Goal: Task Accomplishment & Management: Use online tool/utility

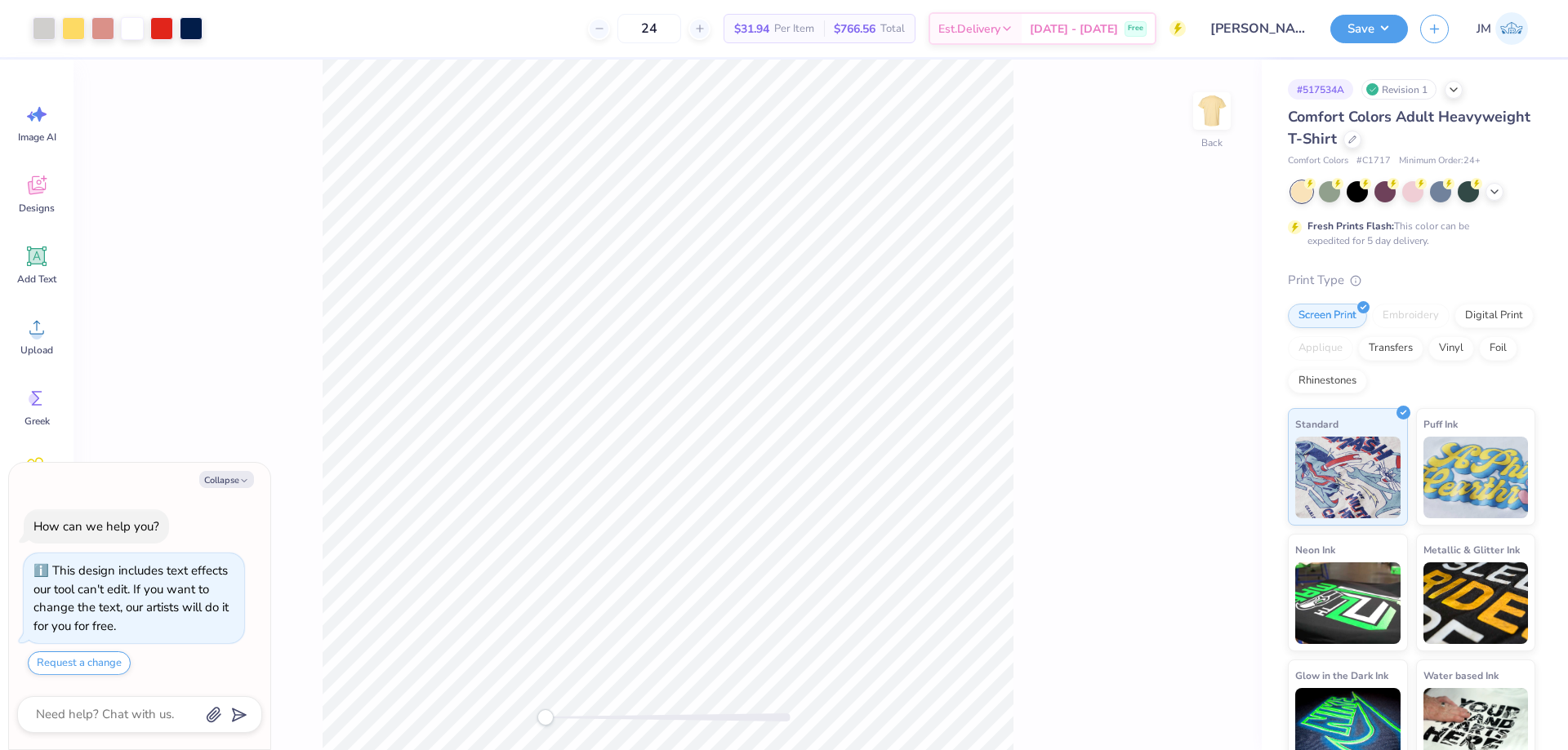
click at [1051, 260] on div "Back" at bounding box center [668, 405] width 1188 height 690
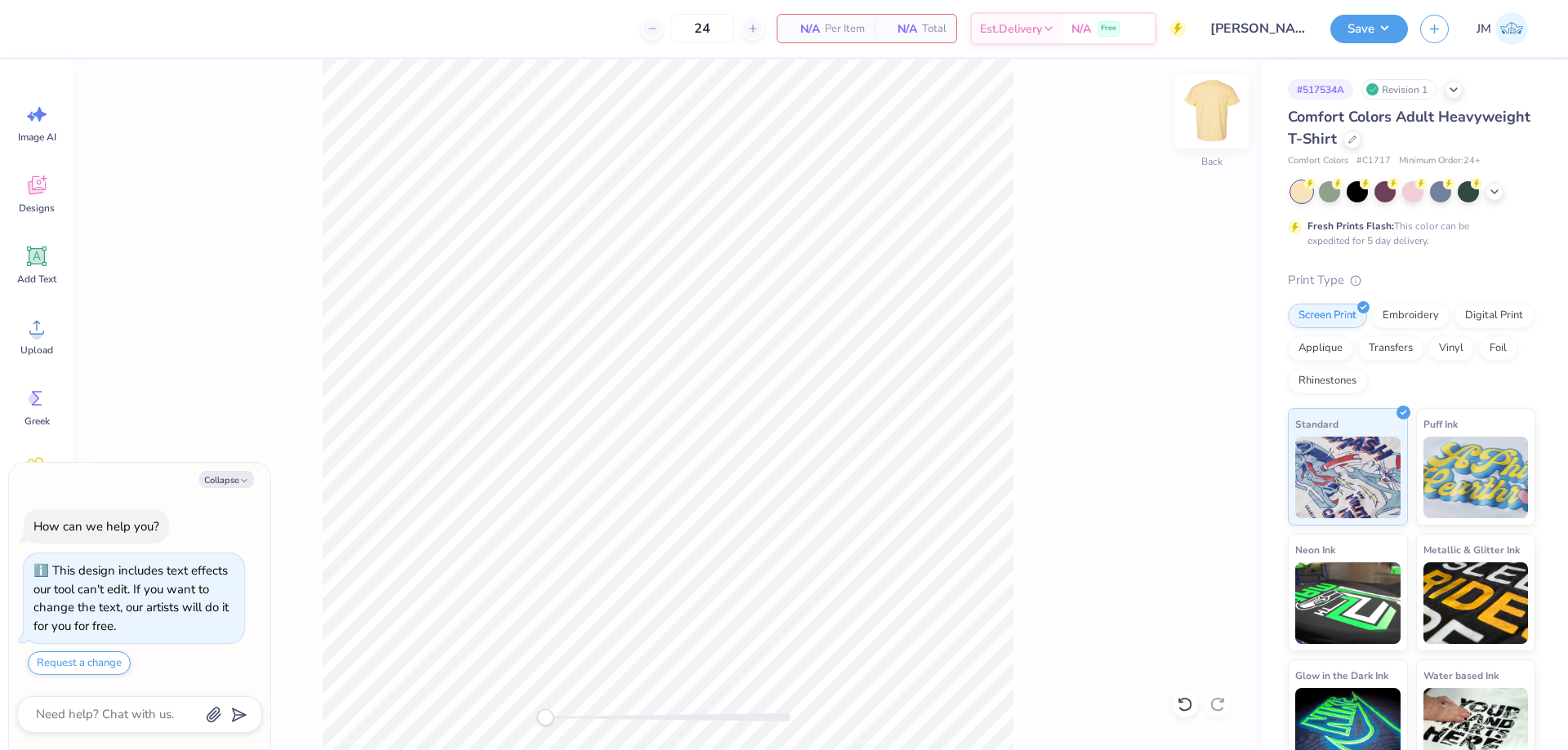
click at [1224, 105] on img at bounding box center [1212, 111] width 66 height 66
click at [249, 471] on button "Collapse" at bounding box center [226, 479] width 55 height 17
type textarea "x"
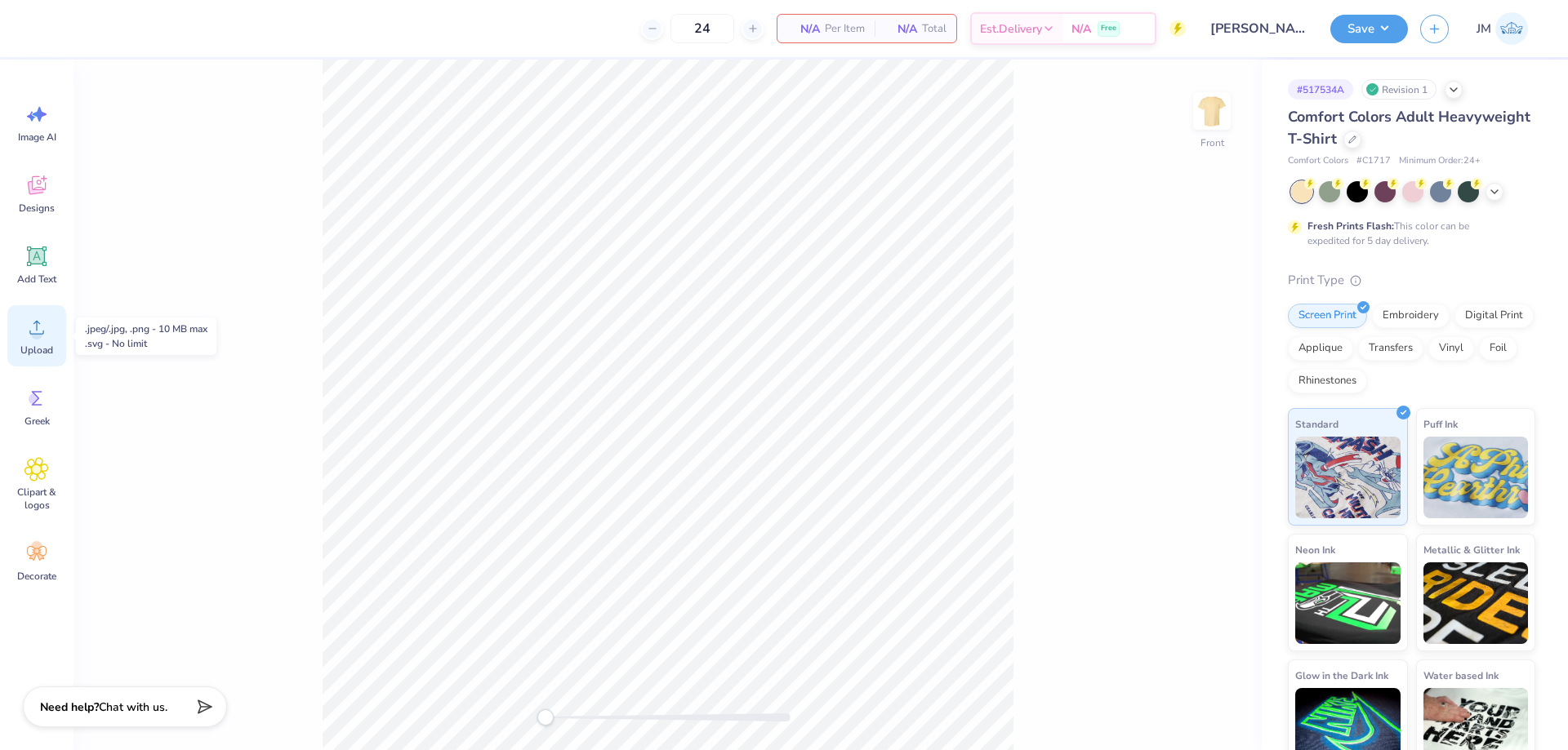
click at [33, 331] on circle at bounding box center [36, 333] width 11 height 11
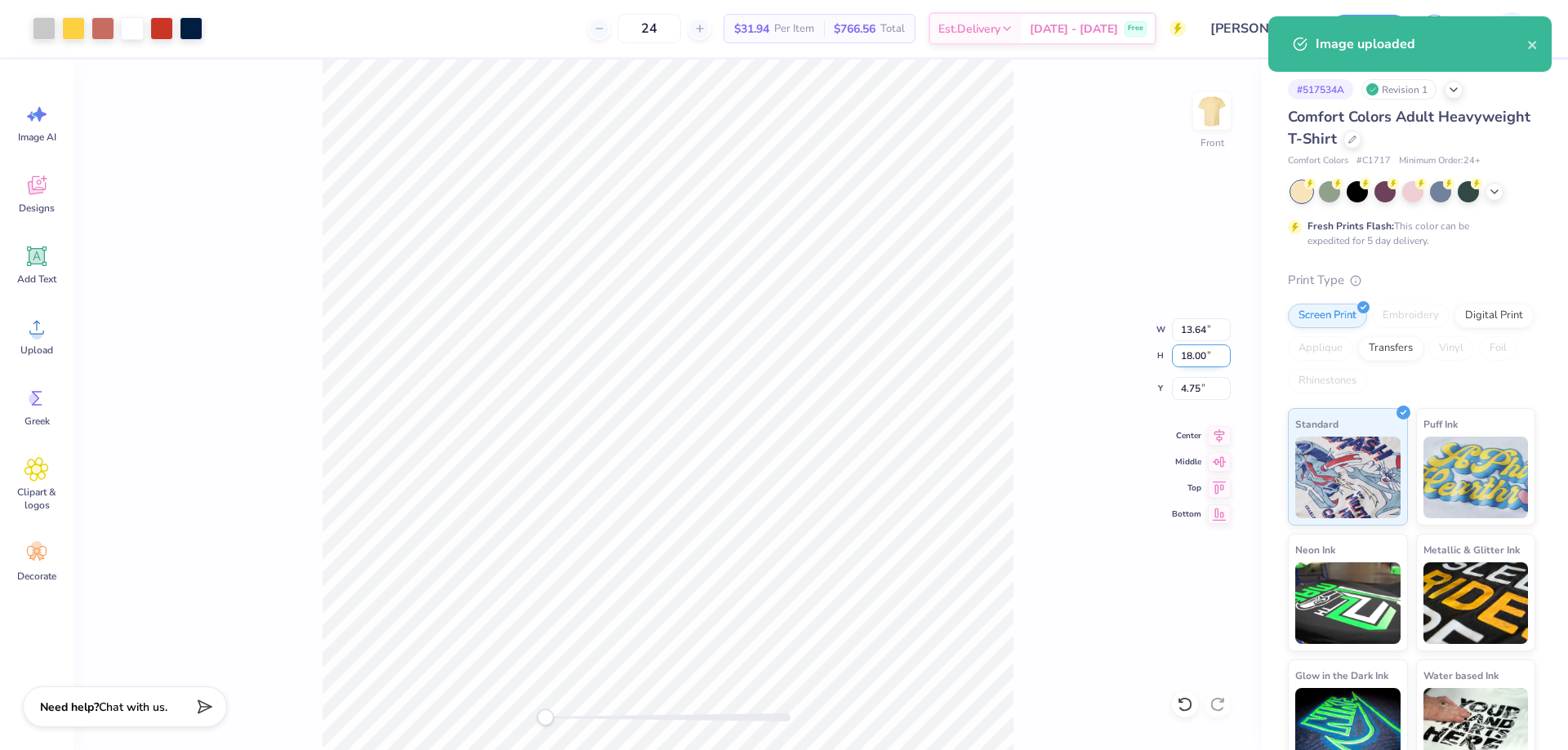
click at [1204, 360] on input "18.00" at bounding box center [1201, 355] width 59 height 23
type input "15"
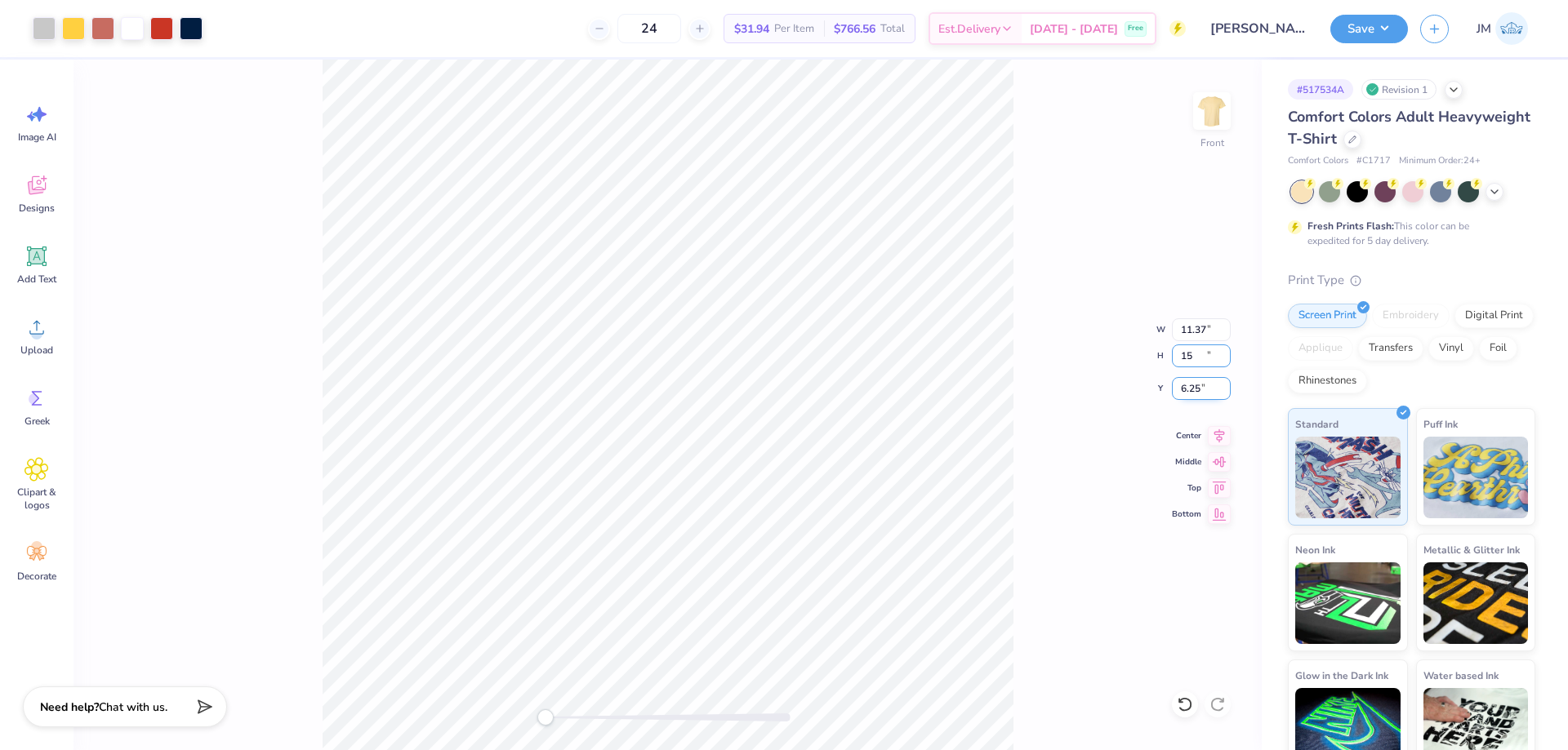
type input "11.37"
type input "15.00"
click at [1187, 393] on input "6.25" at bounding box center [1201, 388] width 59 height 23
type input "3"
click at [1211, 430] on icon at bounding box center [1219, 434] width 23 height 20
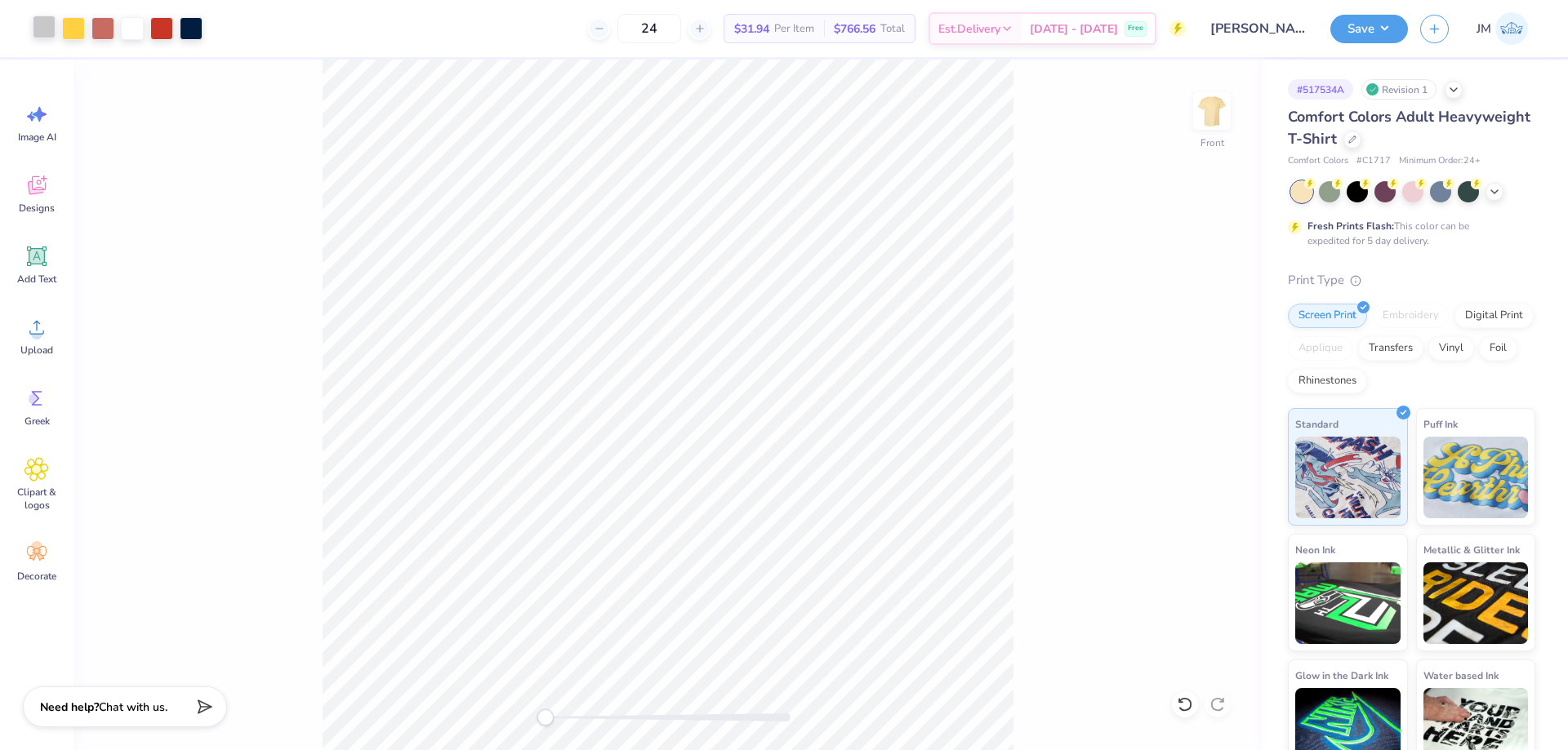
click at [42, 17] on div at bounding box center [44, 27] width 23 height 23
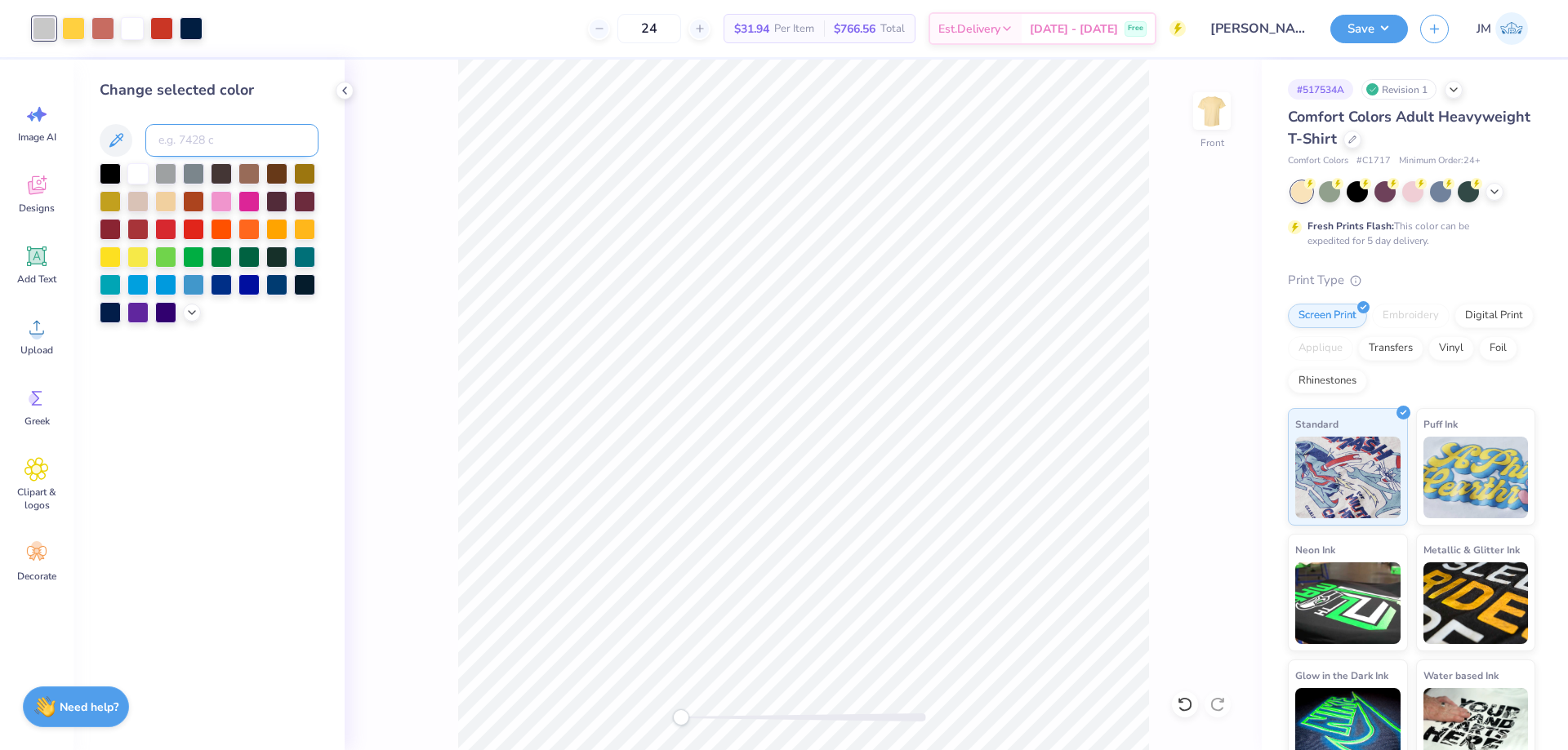
click at [169, 133] on input at bounding box center [232, 140] width 173 height 33
type input "cool gray 2"
click at [74, 24] on div at bounding box center [73, 27] width 23 height 23
click at [186, 132] on input at bounding box center [232, 140] width 173 height 33
type input "120"
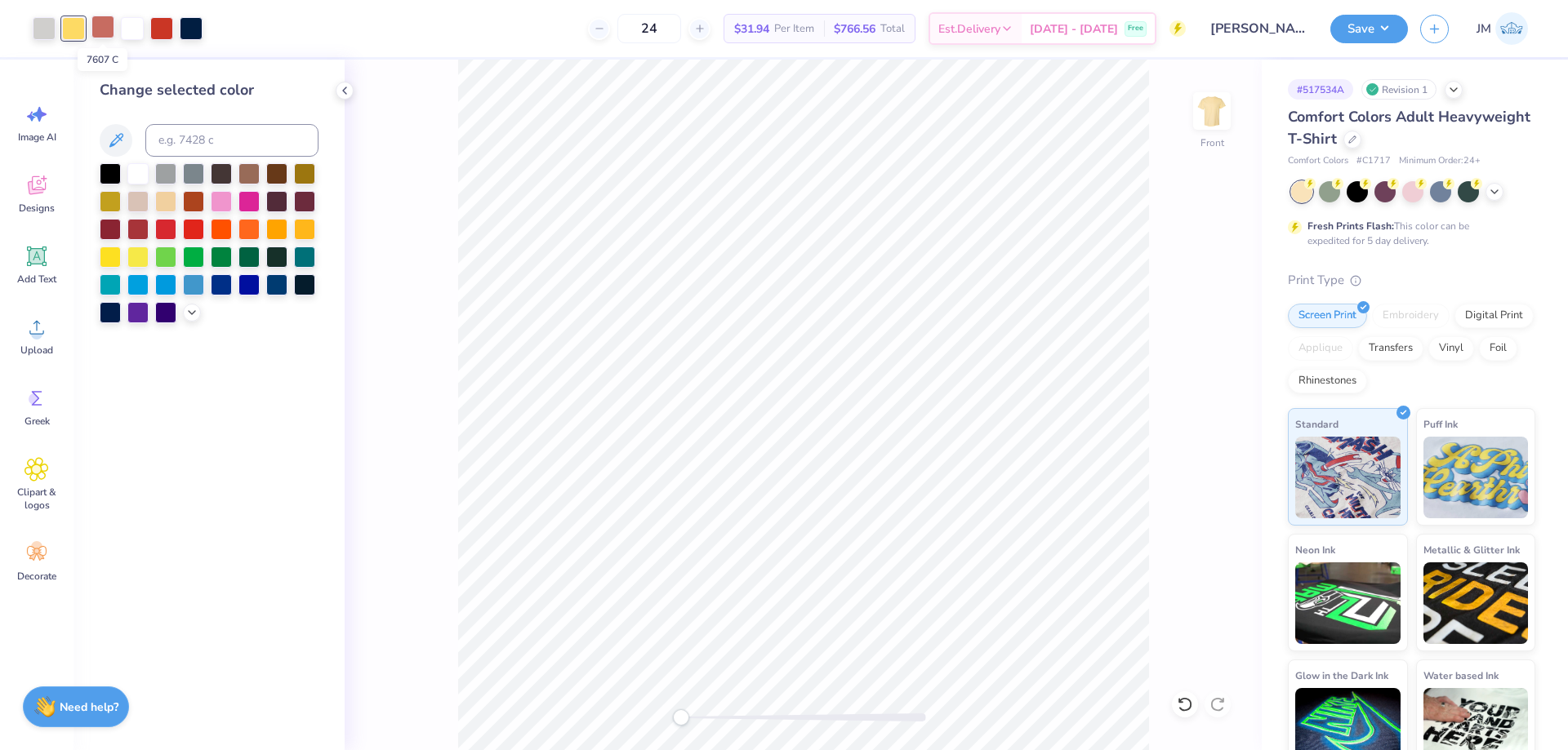
click at [104, 21] on div at bounding box center [102, 27] width 23 height 23
click at [176, 128] on input at bounding box center [232, 140] width 173 height 33
type input "7606"
click at [161, 26] on div at bounding box center [161, 27] width 23 height 23
click at [202, 142] on input at bounding box center [232, 140] width 173 height 33
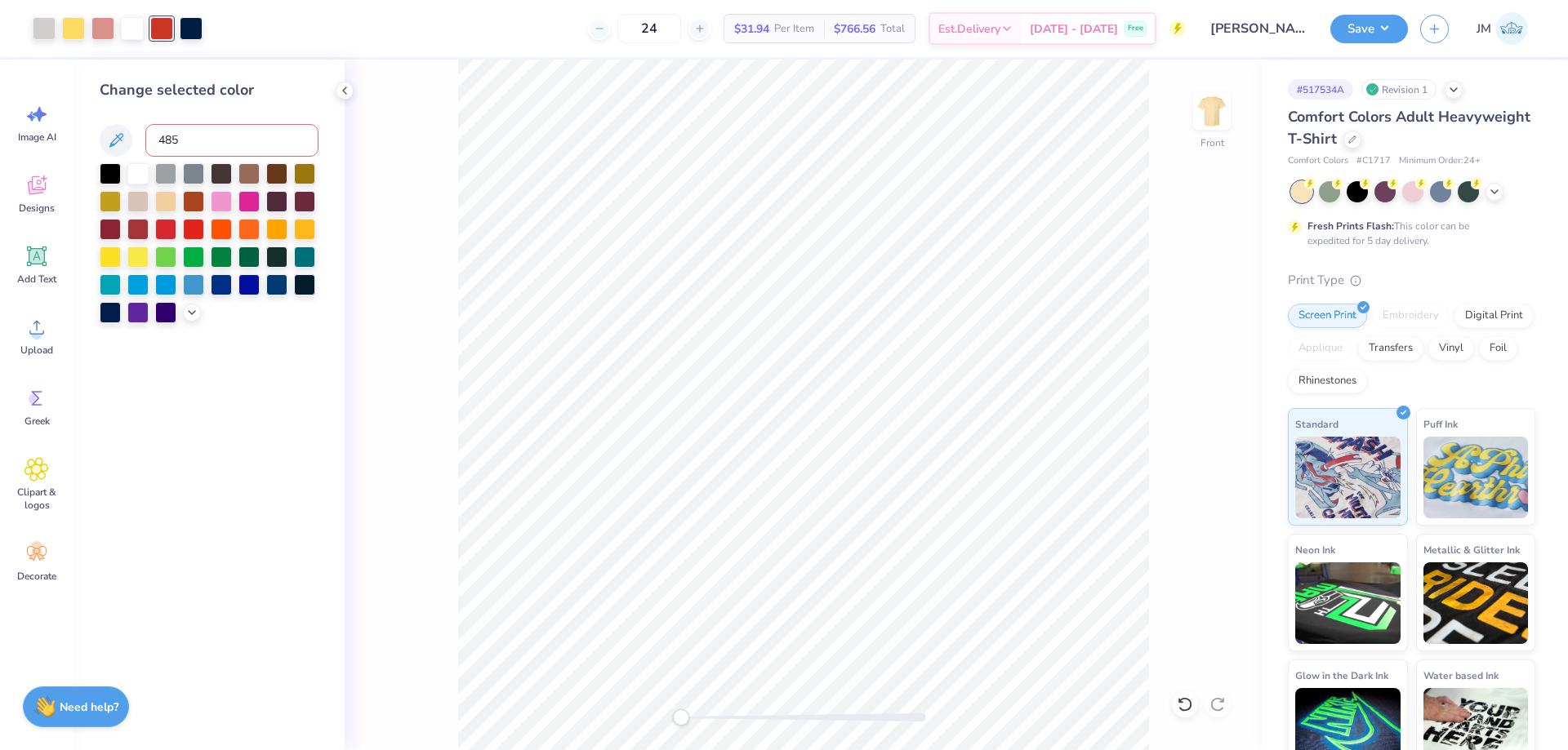
type input "485"
click at [196, 33] on div at bounding box center [191, 27] width 23 height 23
click at [215, 138] on input at bounding box center [232, 140] width 173 height 33
type input "2768"
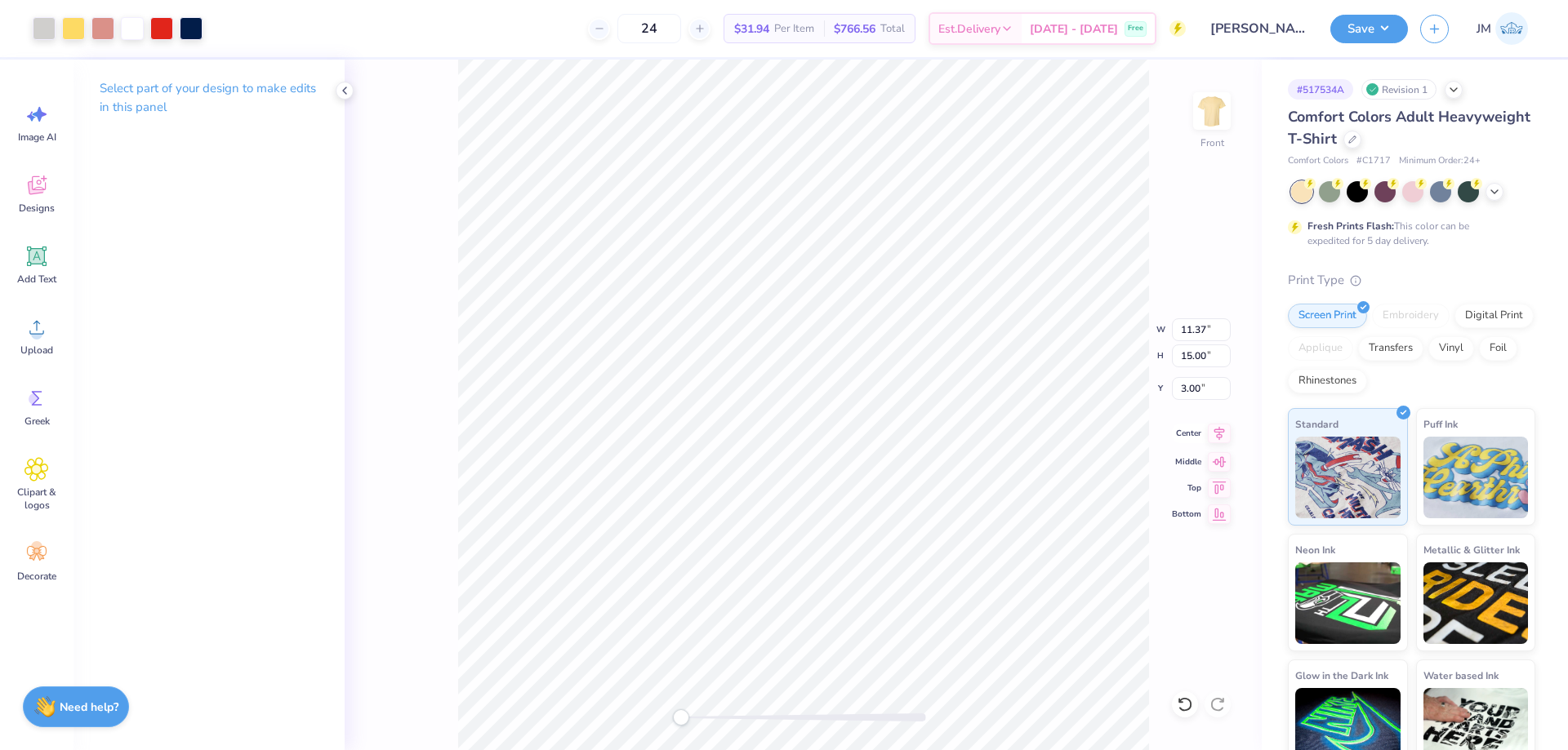
click at [1215, 435] on icon at bounding box center [1219, 434] width 23 height 20
click at [1228, 105] on img at bounding box center [1212, 111] width 66 height 66
type input "11.18"
type input "14.76"
type input "0.65"
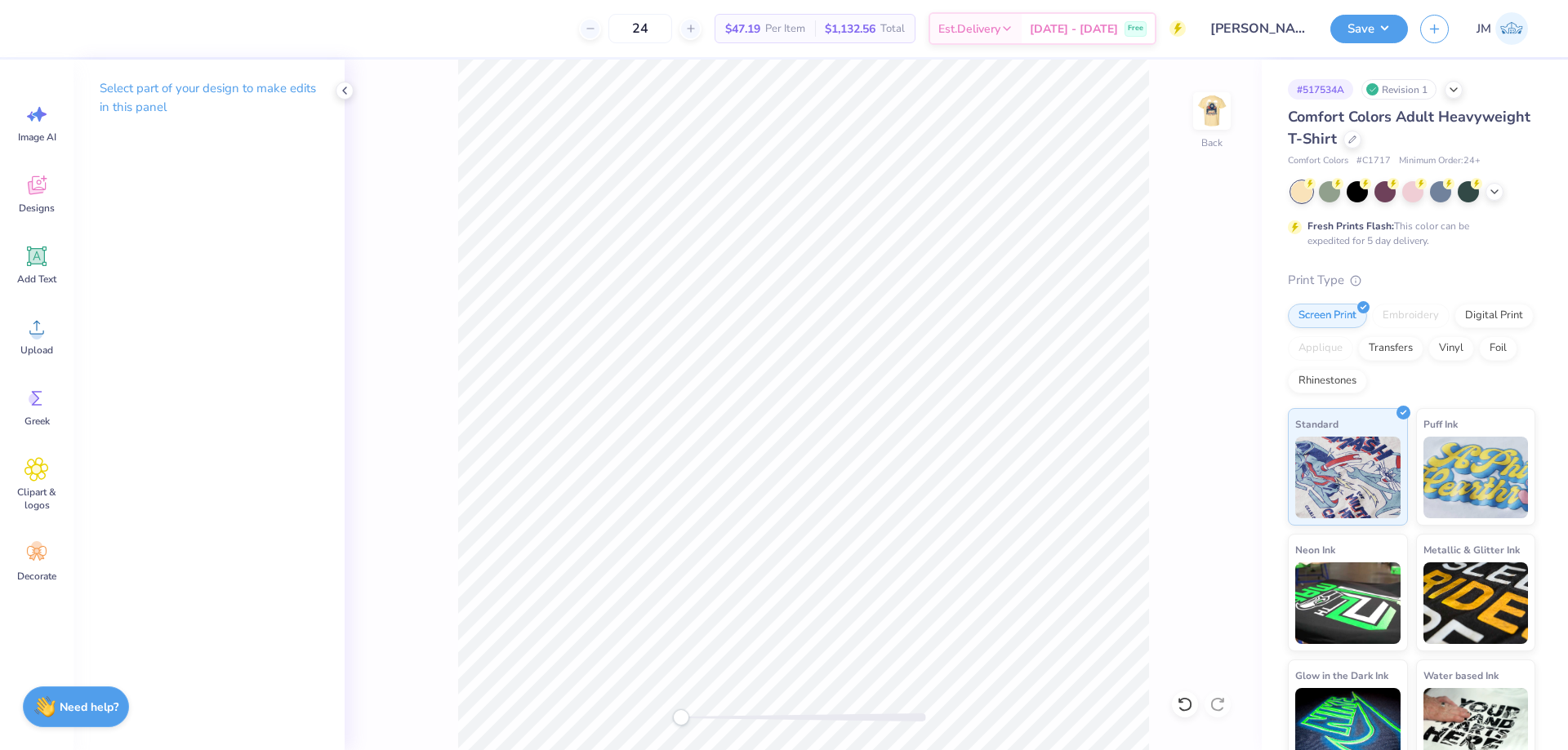
click at [348, 91] on icon at bounding box center [344, 91] width 13 height 13
click at [45, 335] on icon at bounding box center [37, 327] width 25 height 25
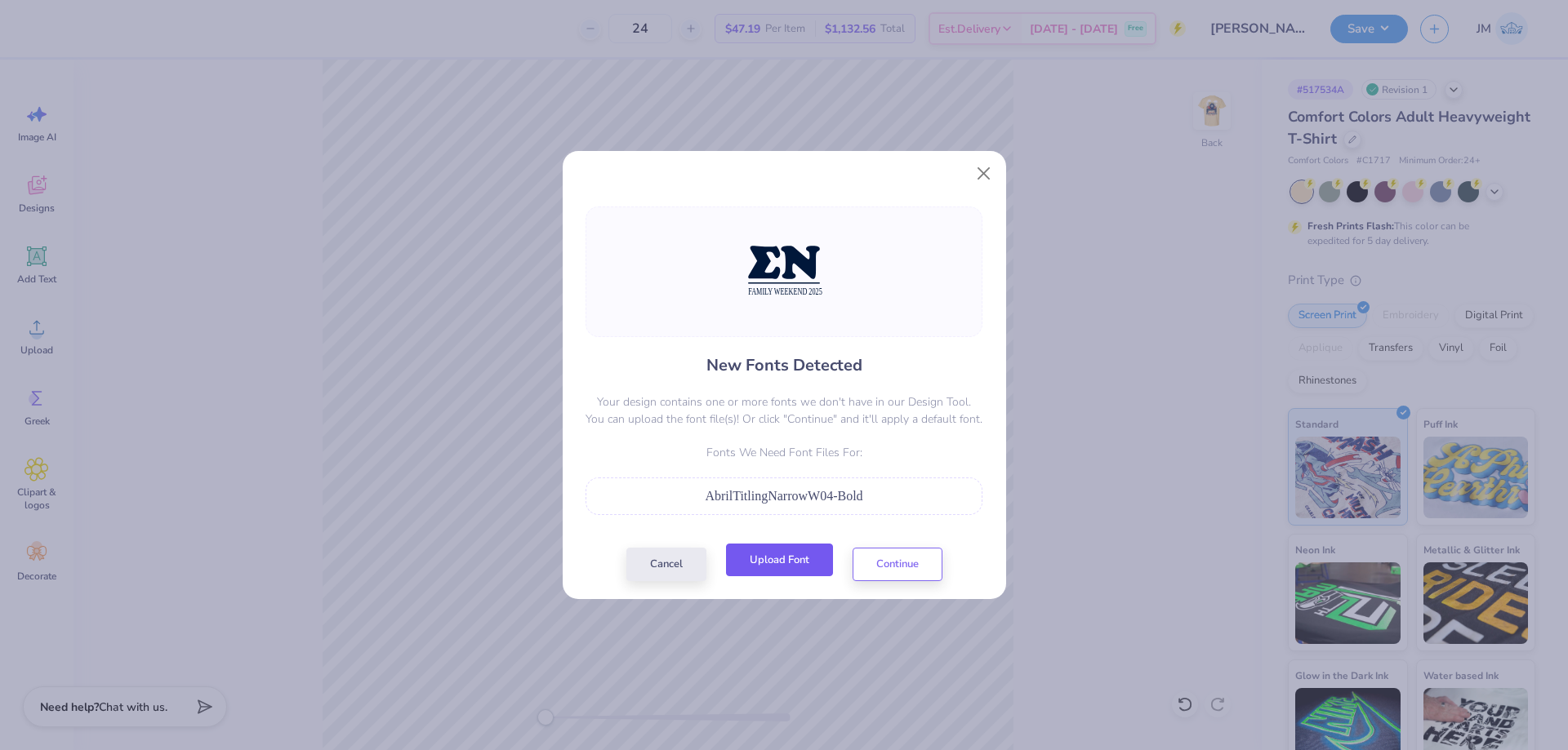
click at [789, 563] on button "Upload Font" at bounding box center [780, 561] width 107 height 34
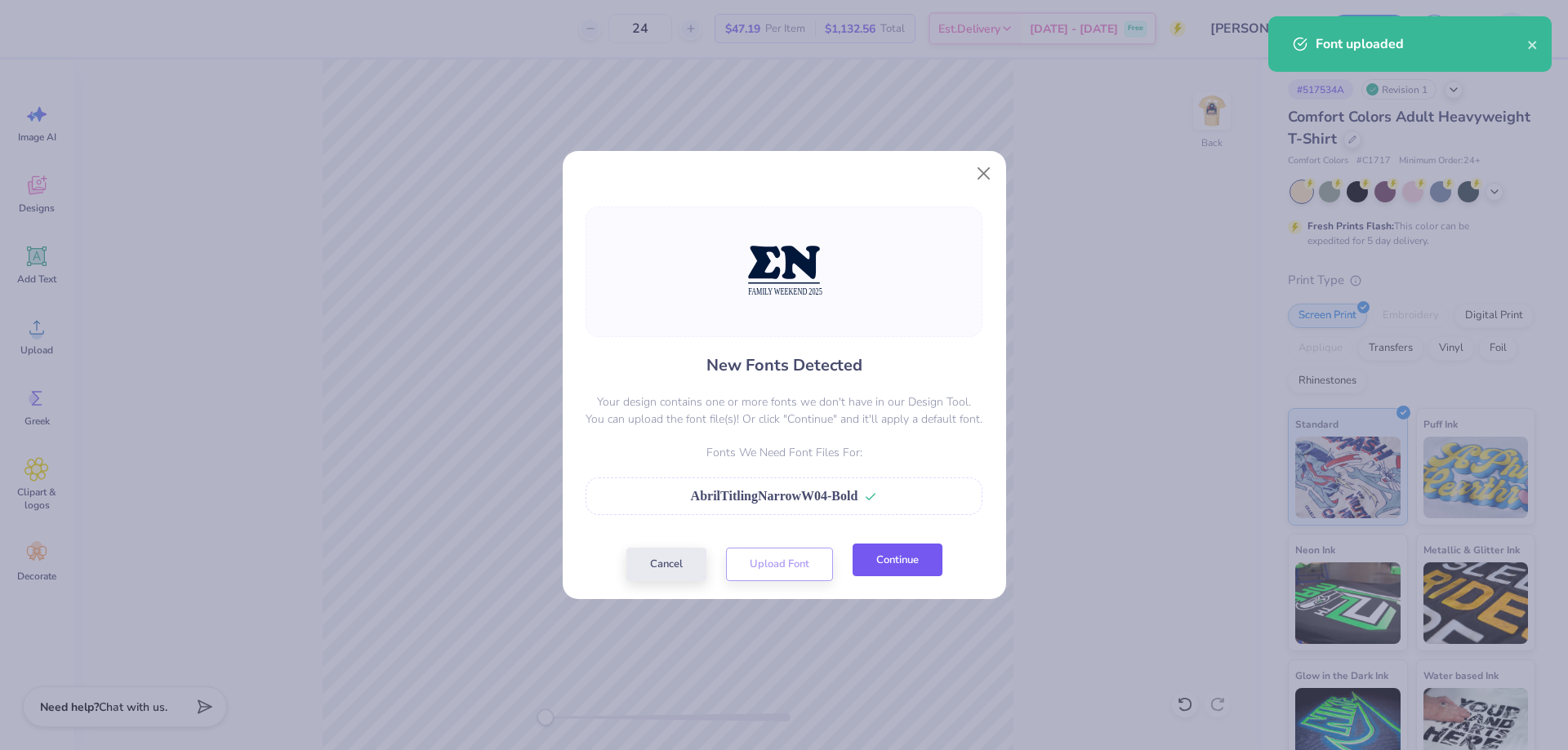
click at [889, 566] on button "Continue" at bounding box center [897, 561] width 90 height 34
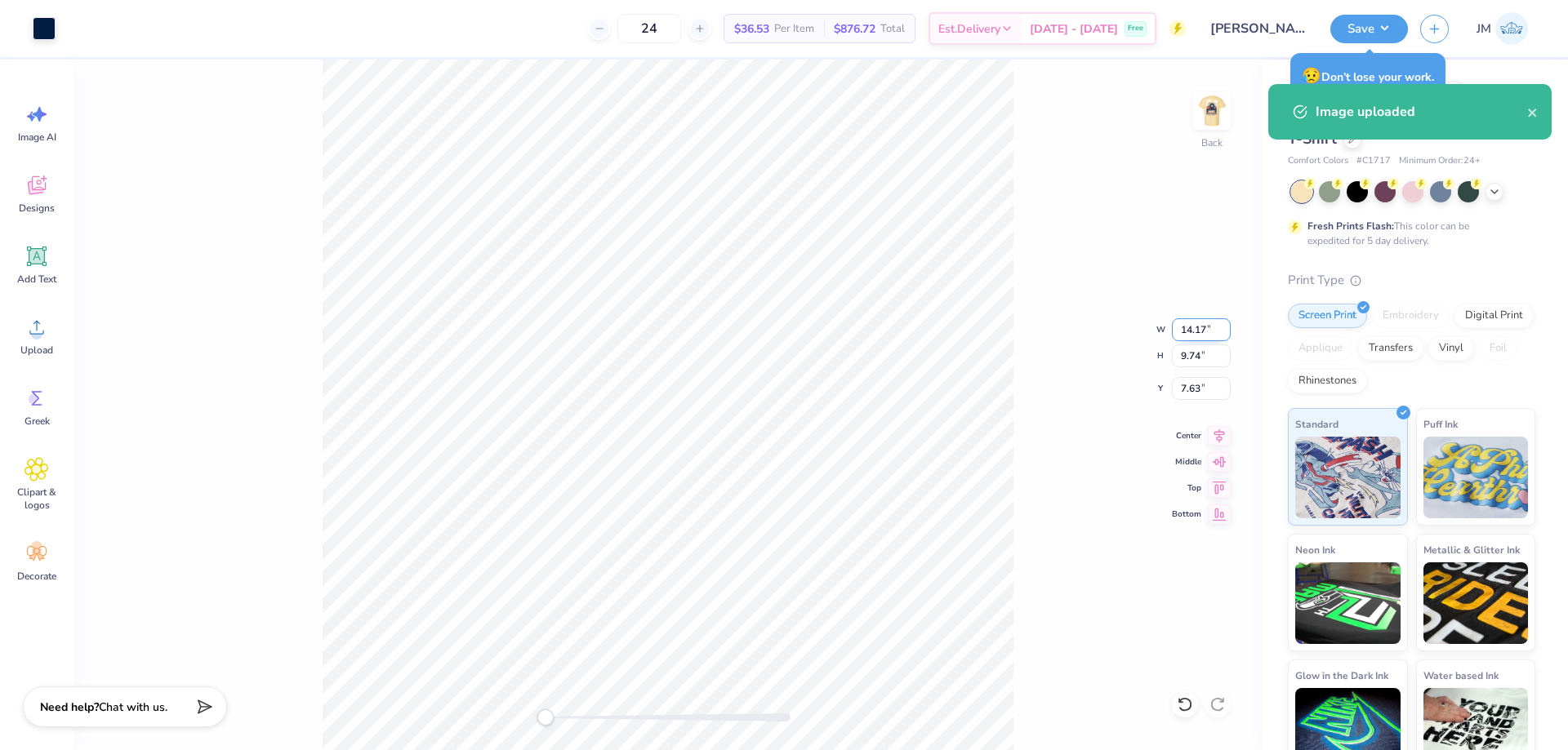
click at [1205, 332] on input "14.17" at bounding box center [1201, 329] width 59 height 23
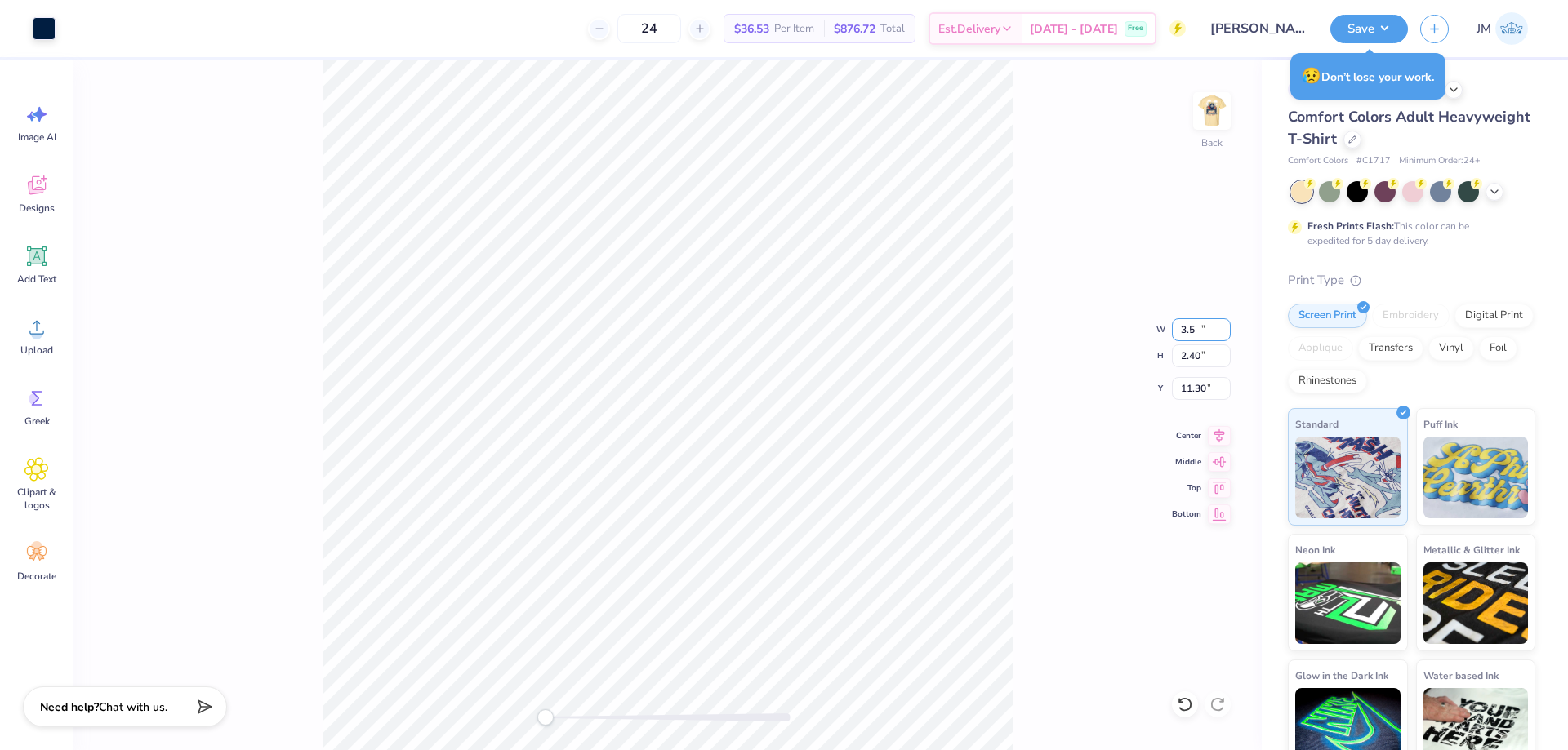
type input "3.50"
type input "2.40"
click at [1192, 387] on input "11.30" at bounding box center [1201, 388] width 59 height 23
type input "3.00"
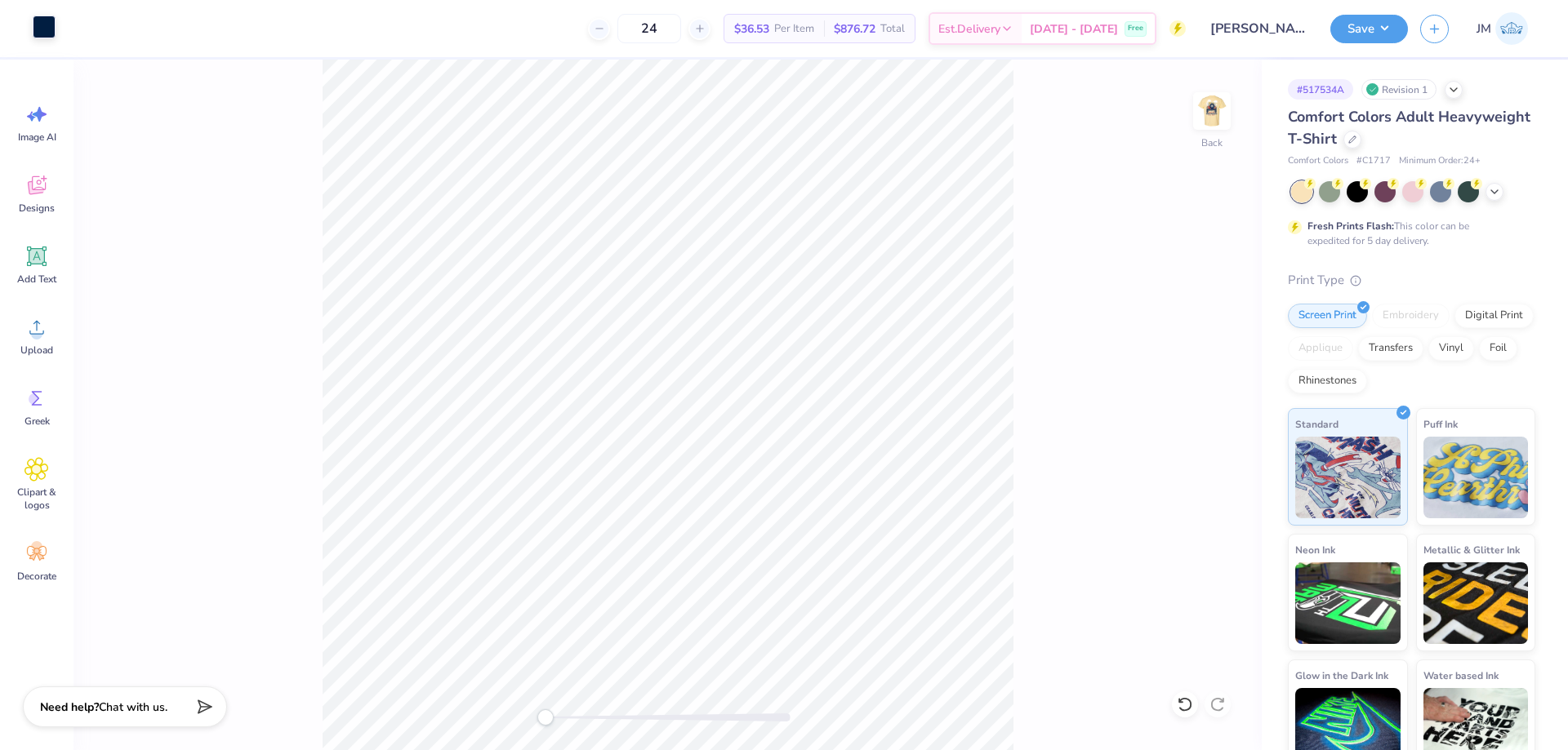
click at [50, 24] on div at bounding box center [44, 27] width 23 height 23
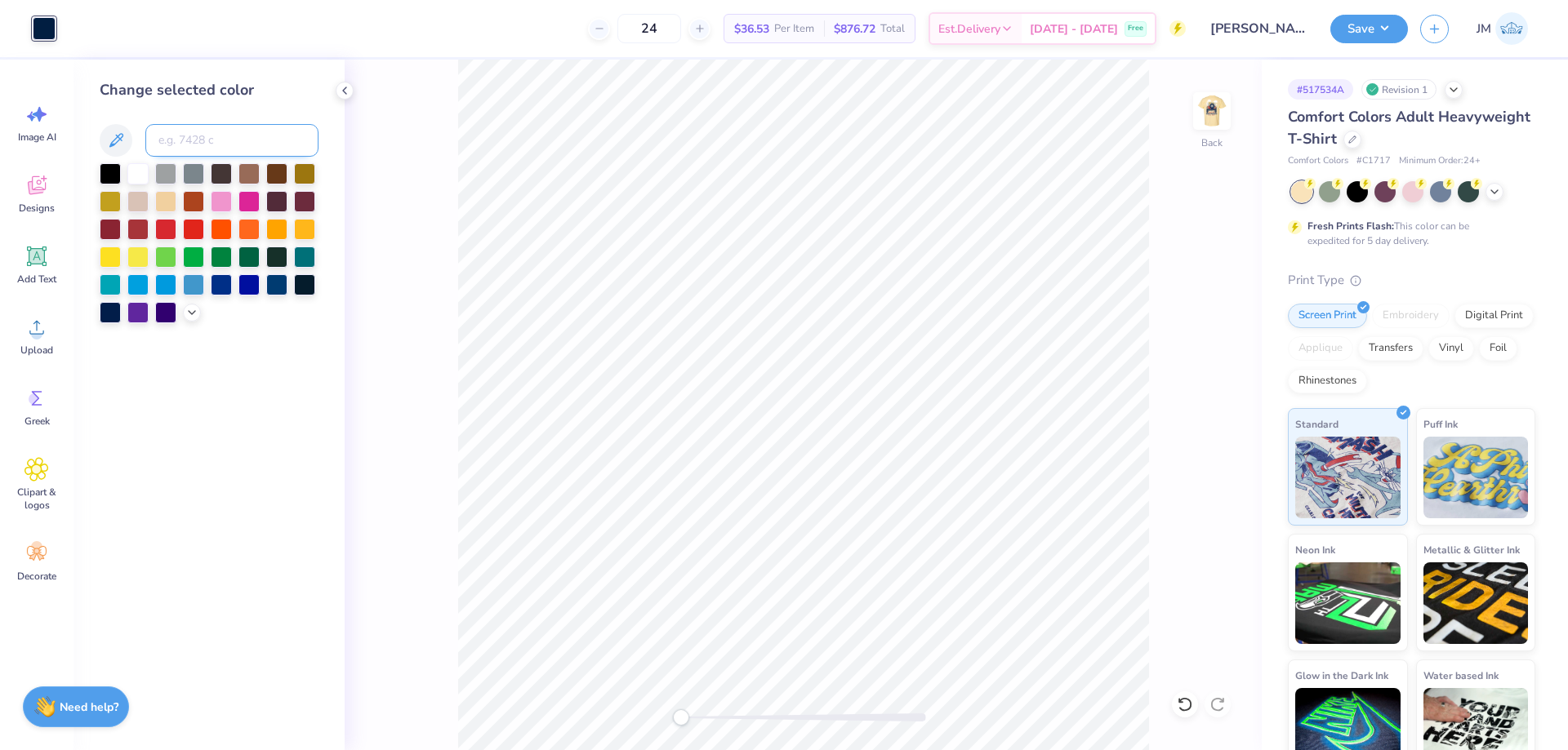
click at [181, 143] on input at bounding box center [232, 140] width 173 height 33
type input "2768"
click at [341, 88] on icon at bounding box center [344, 91] width 13 height 13
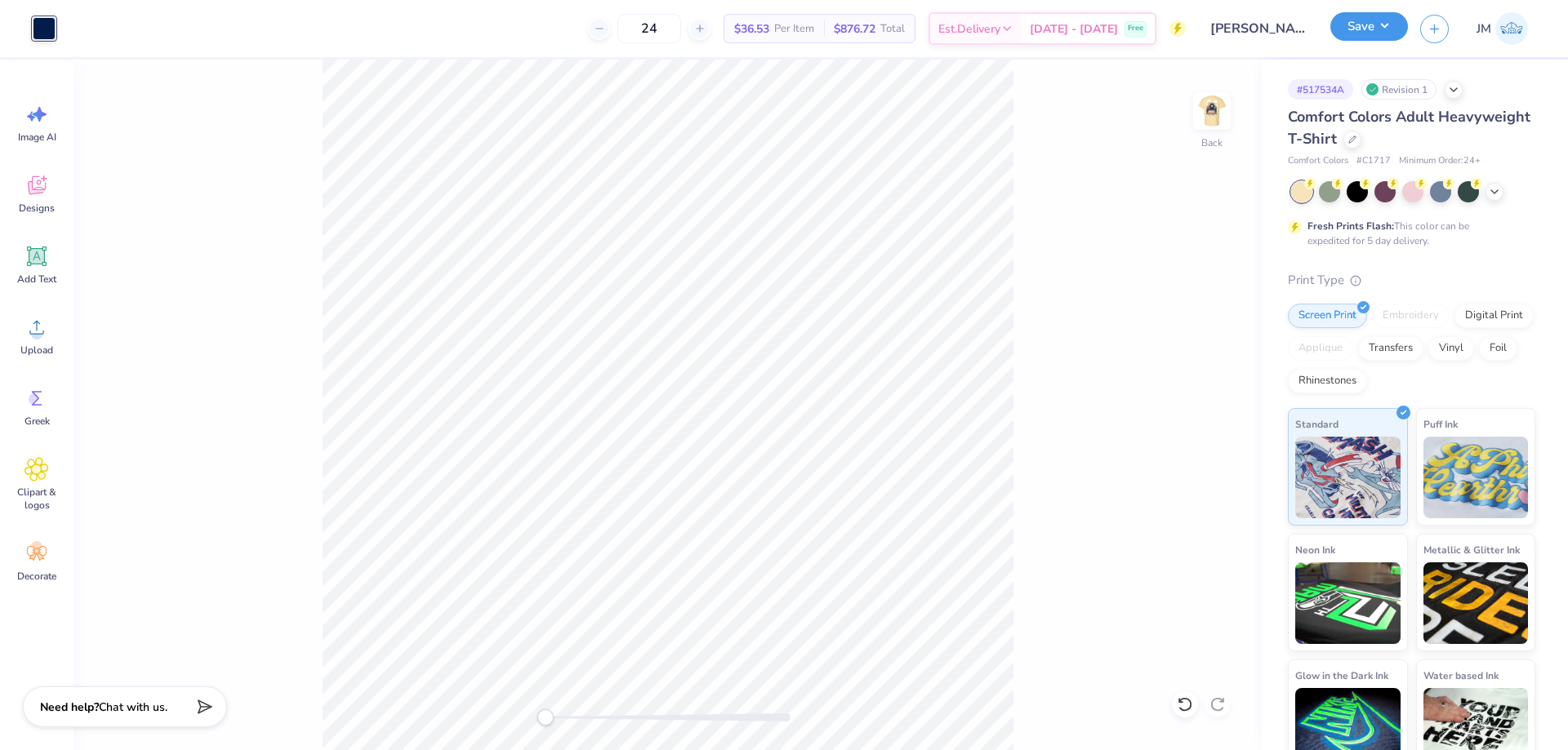
click at [1402, 38] on button "Save" at bounding box center [1369, 26] width 78 height 29
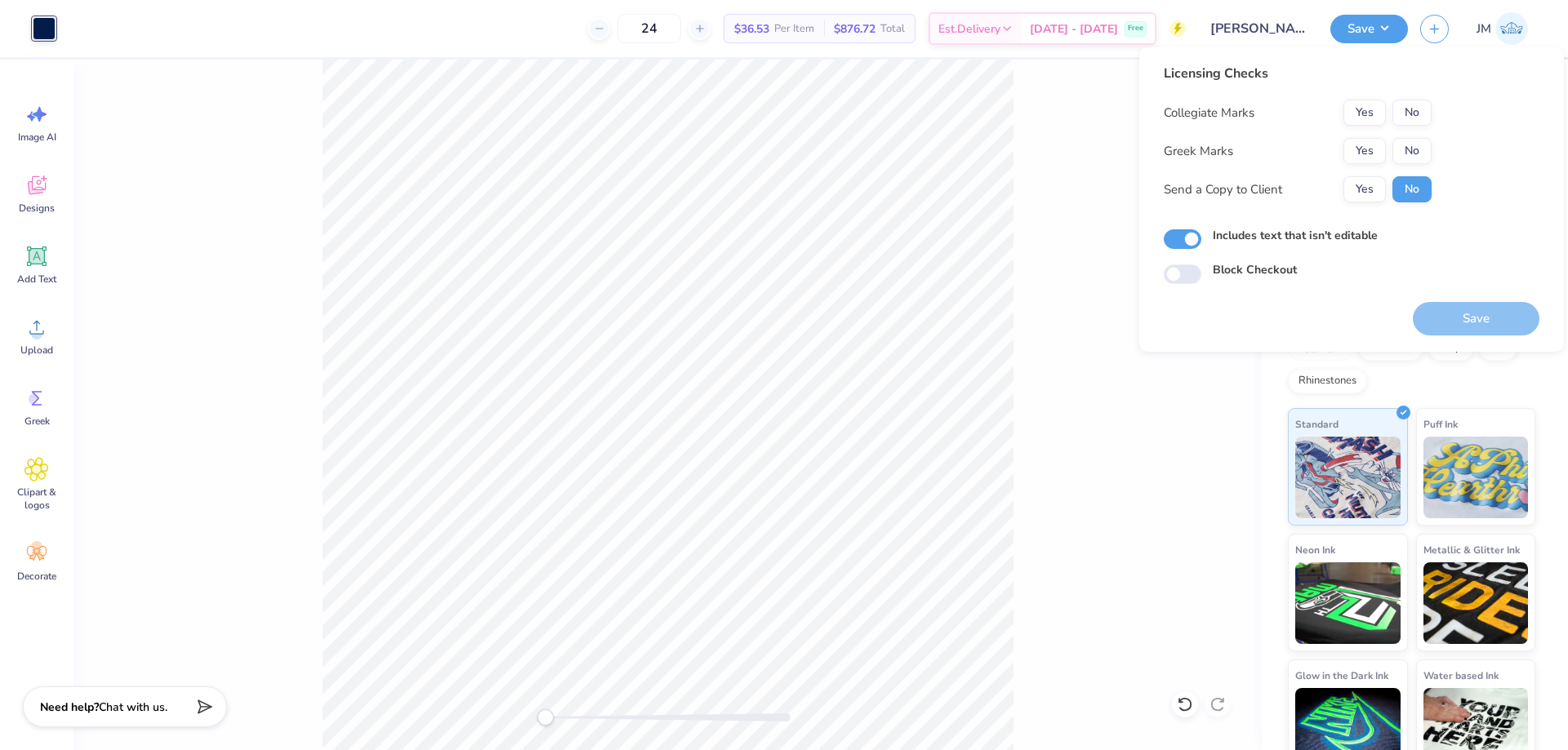
click at [1365, 135] on div "Collegiate Marks Yes No Greek Marks Yes No Send a Copy to Client Yes No" at bounding box center [1297, 150] width 268 height 102
click at [1384, 143] on button "Yes" at bounding box center [1364, 151] width 43 height 26
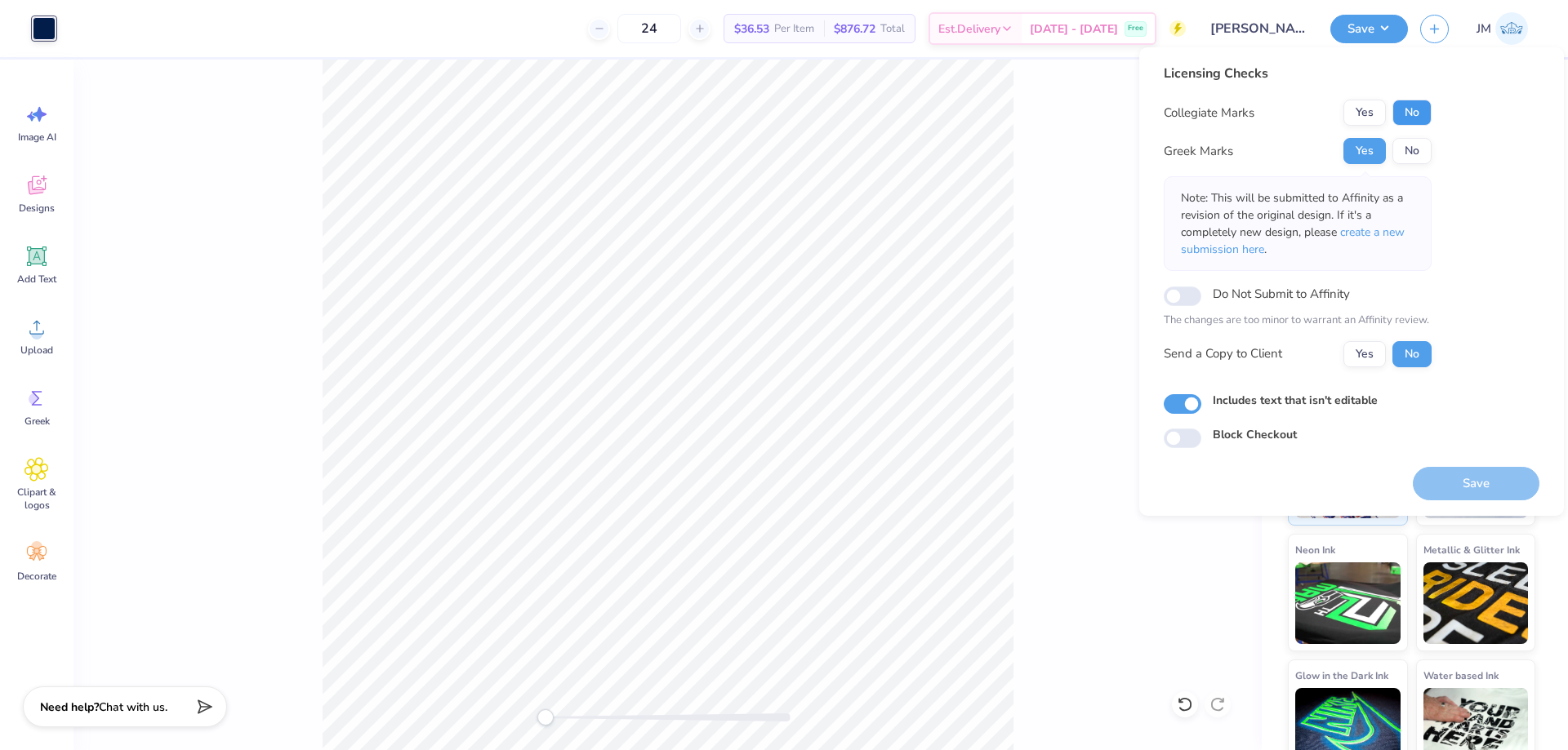
click at [1408, 111] on button "No" at bounding box center [1411, 112] width 39 height 26
click at [1402, 235] on span "create a new submission here" at bounding box center [1292, 241] width 224 height 33
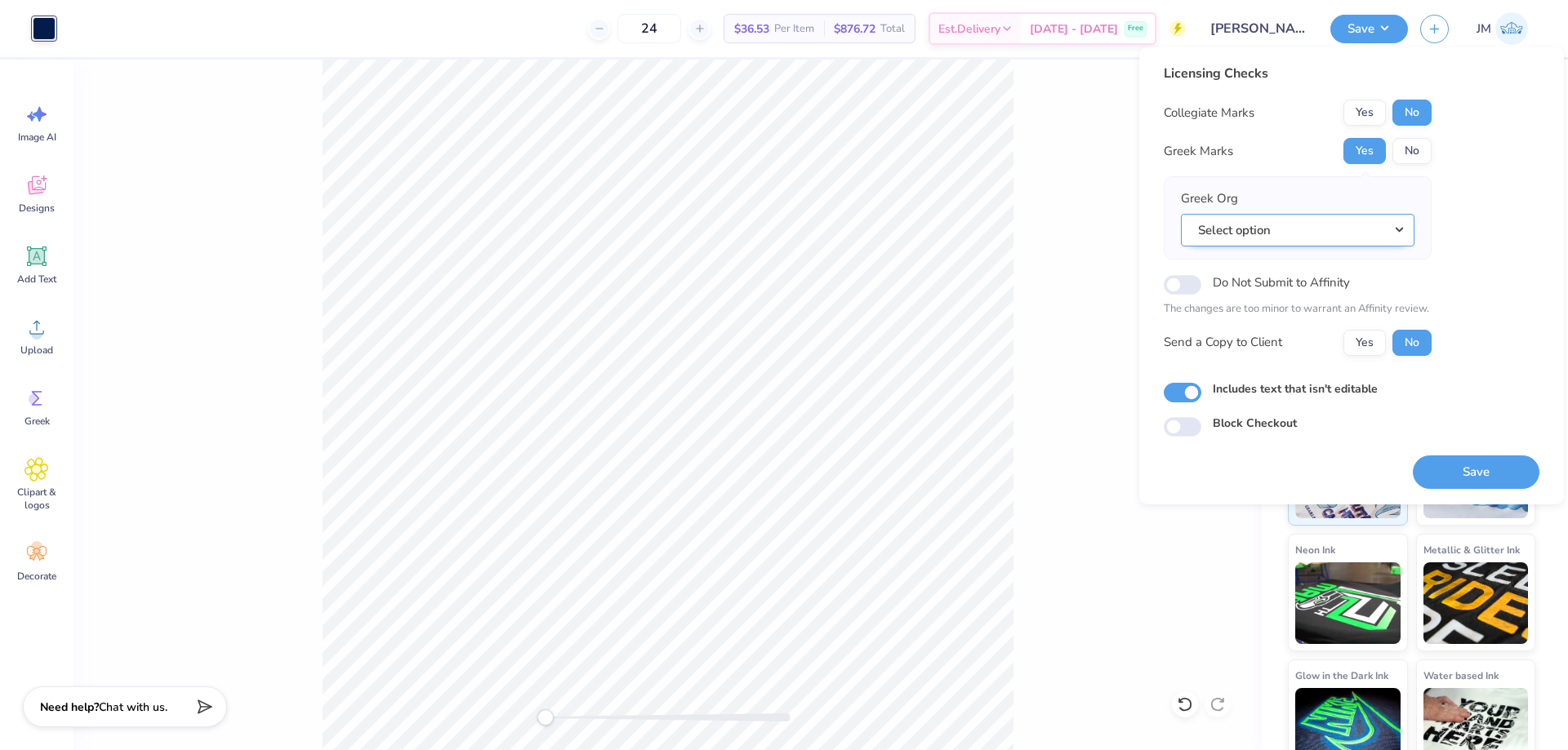
click at [1397, 232] on button "Select option" at bounding box center [1297, 231] width 234 height 34
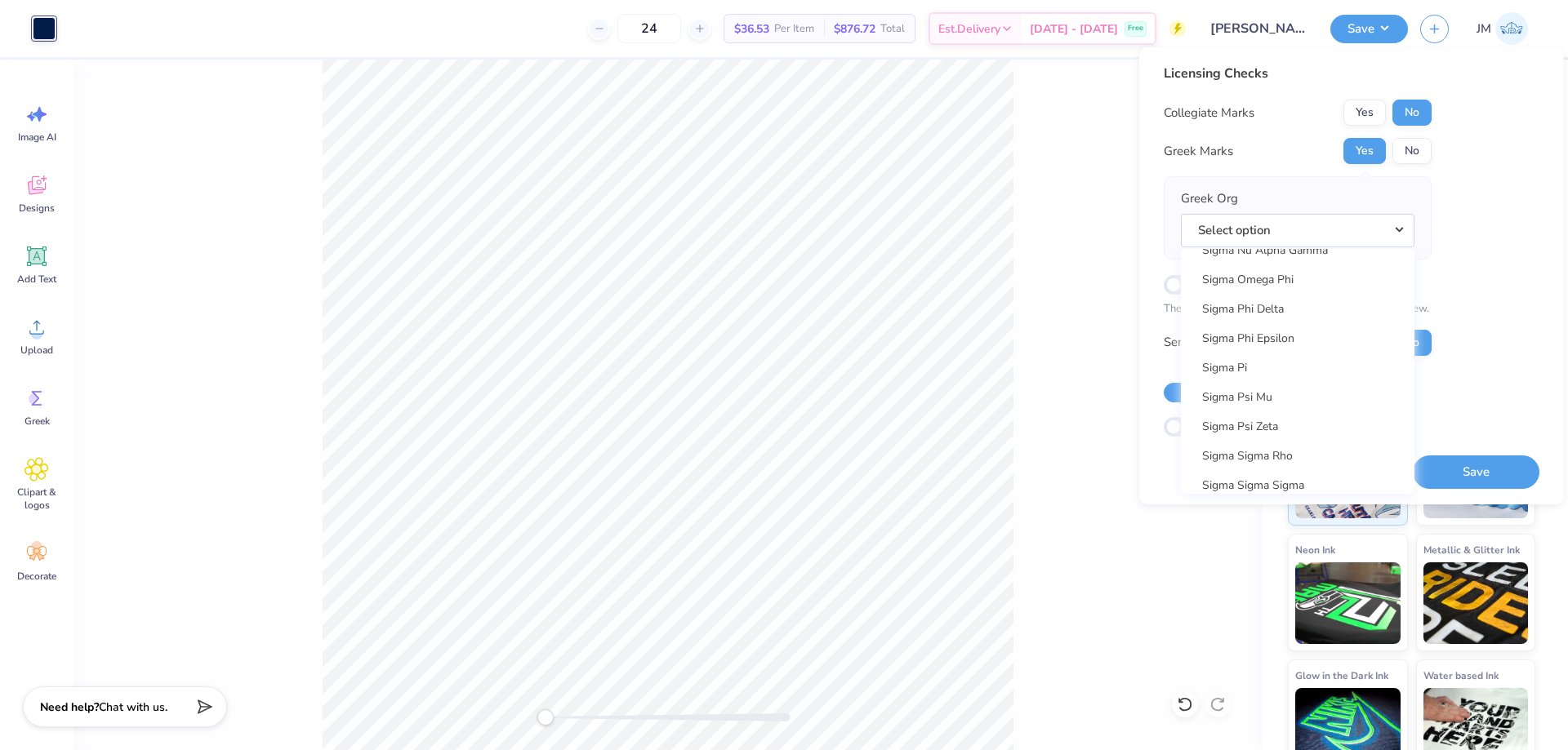
scroll to position [10683, 0]
click at [1333, 393] on link "Sigma Nu" at bounding box center [1297, 402] width 221 height 27
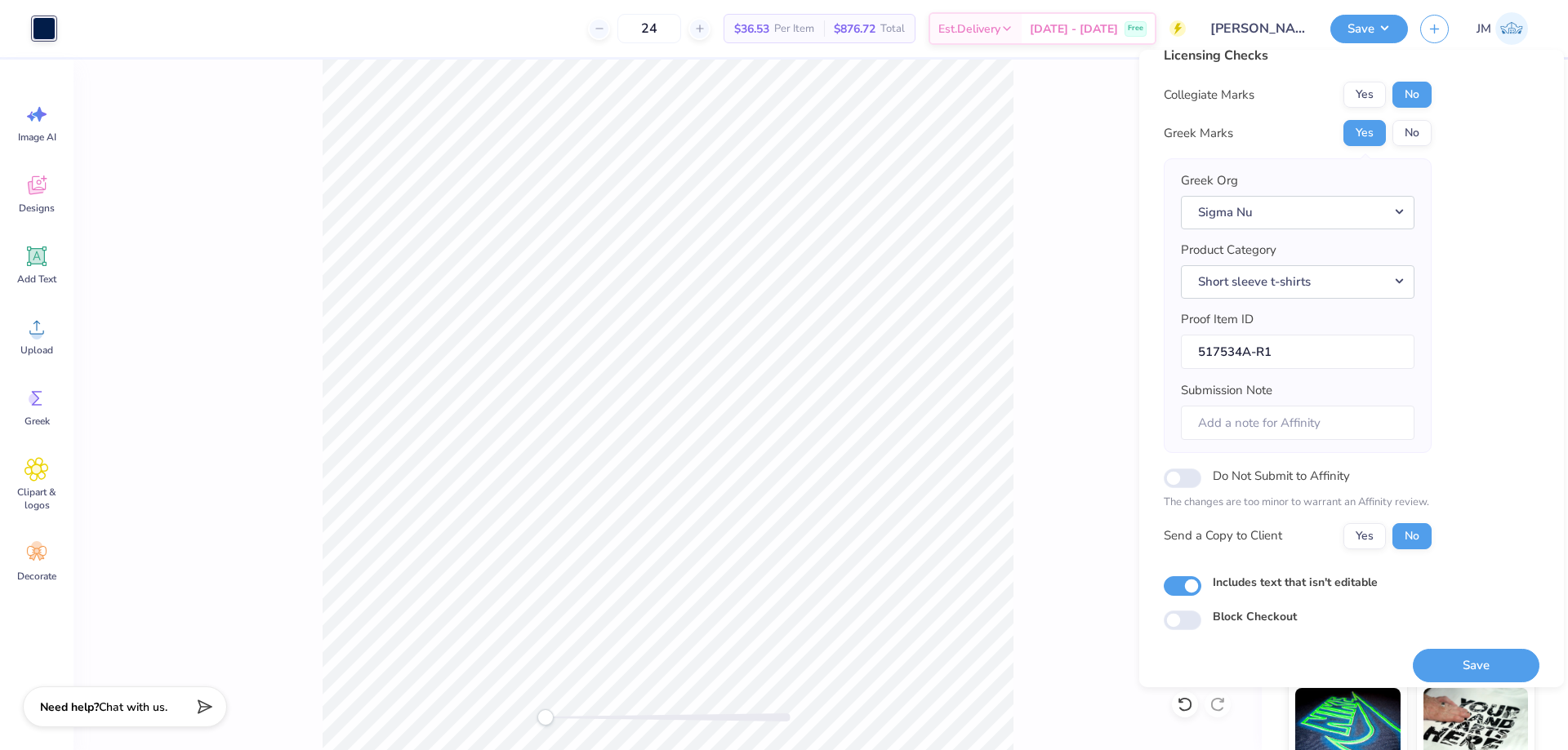
scroll to position [31, 0]
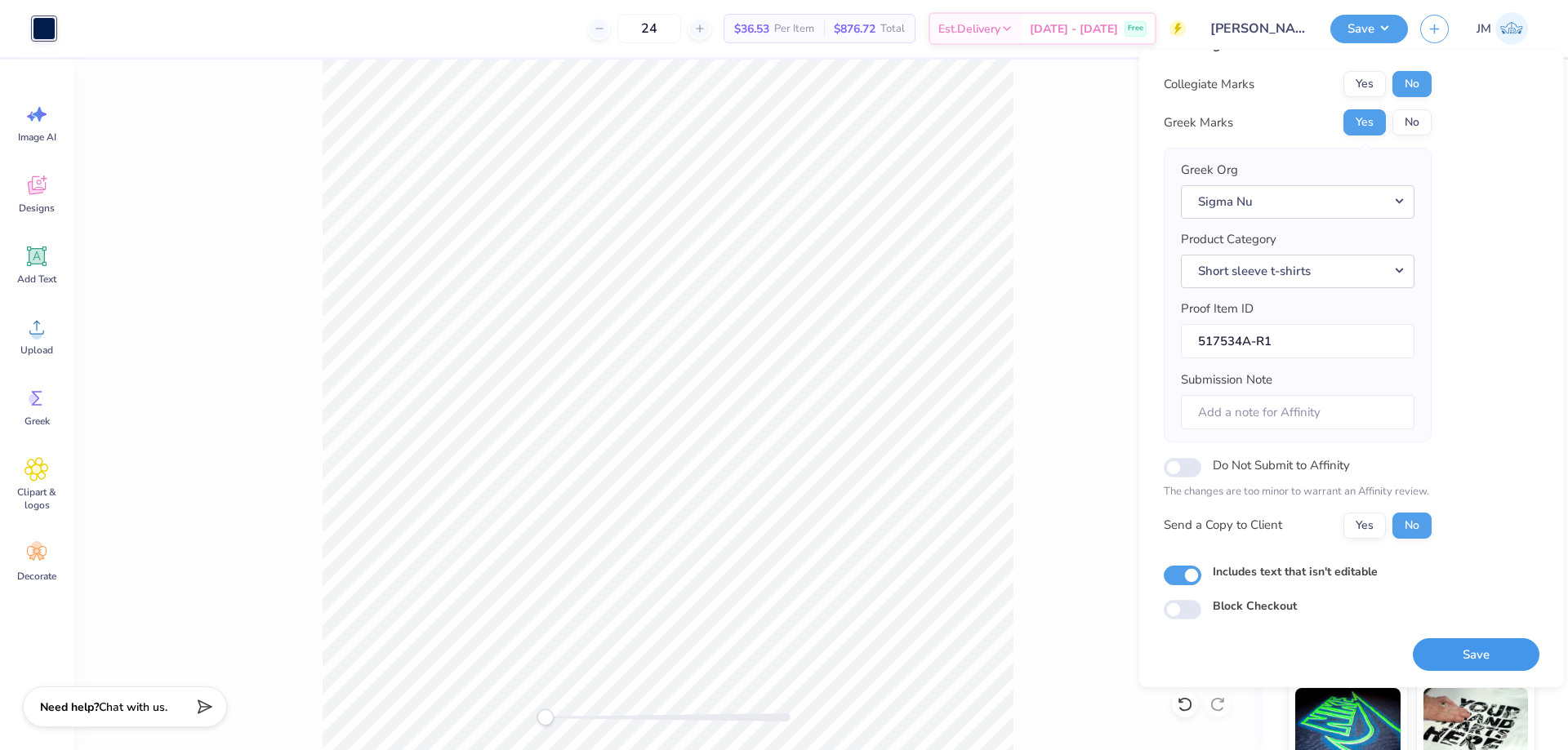
click at [1495, 645] on button "Save" at bounding box center [1475, 656] width 126 height 34
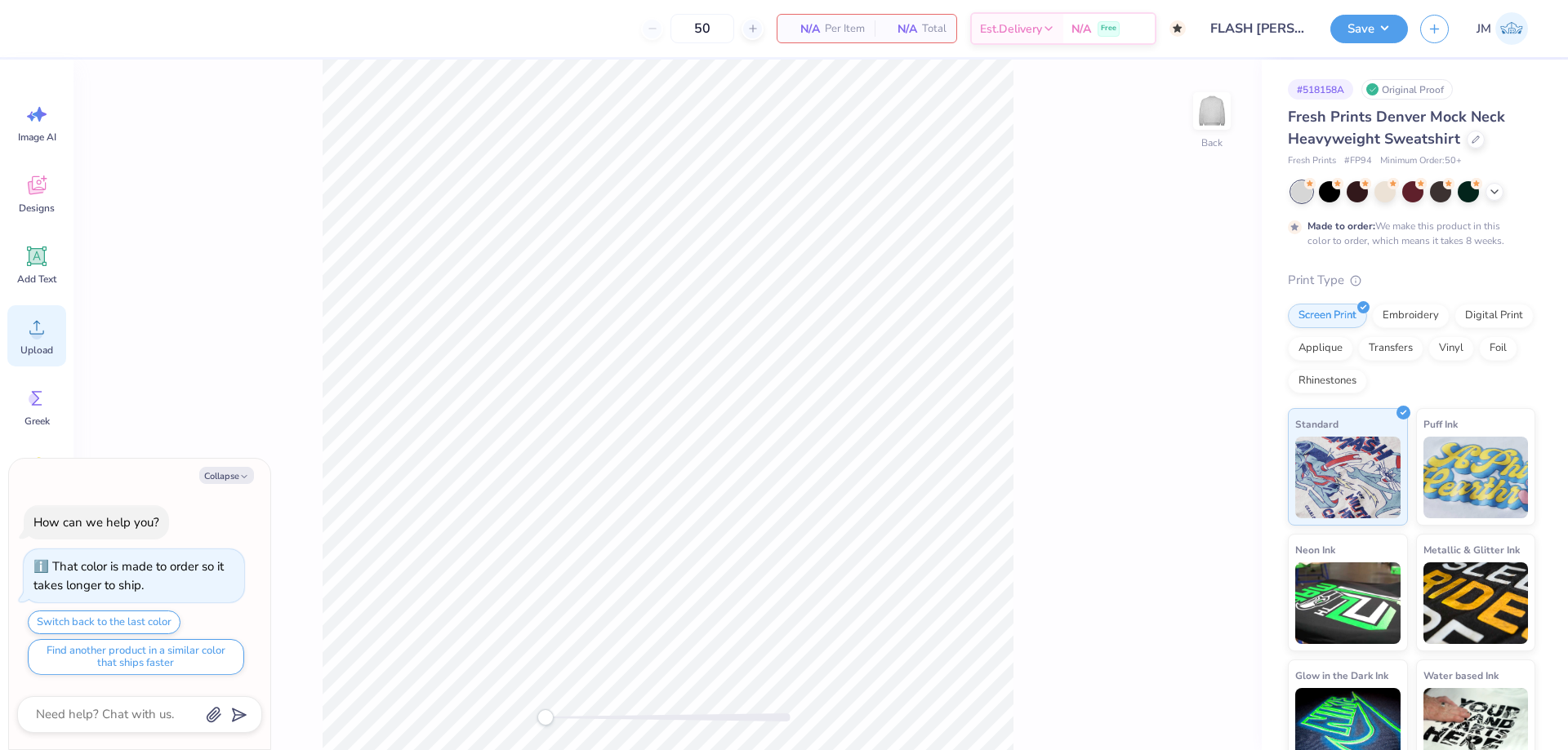
click at [39, 327] on icon at bounding box center [37, 327] width 25 height 25
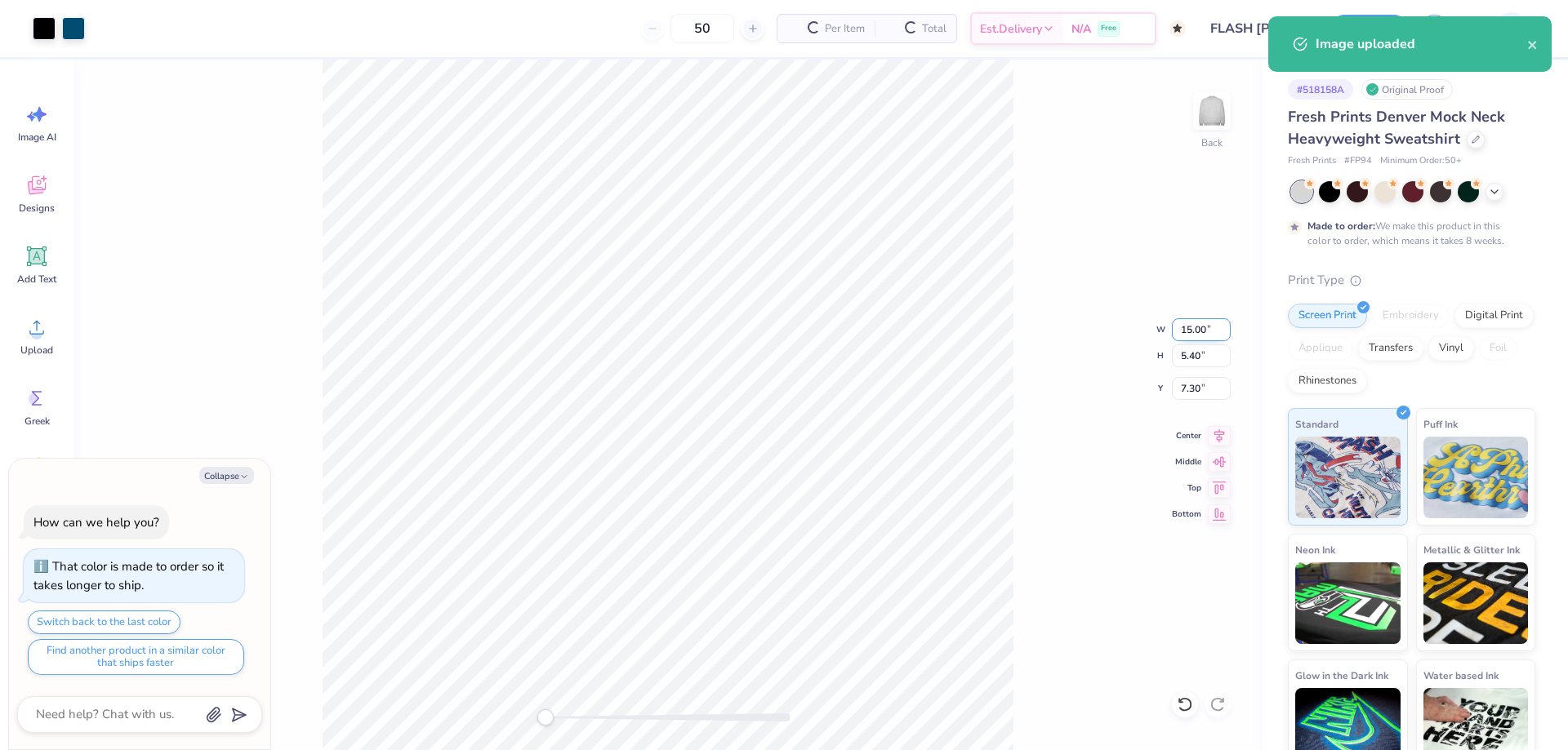
click at [1192, 332] on input "15.00" at bounding box center [1201, 329] width 59 height 23
type textarea "x"
type input "12.5"
type textarea "x"
type input "12.50"
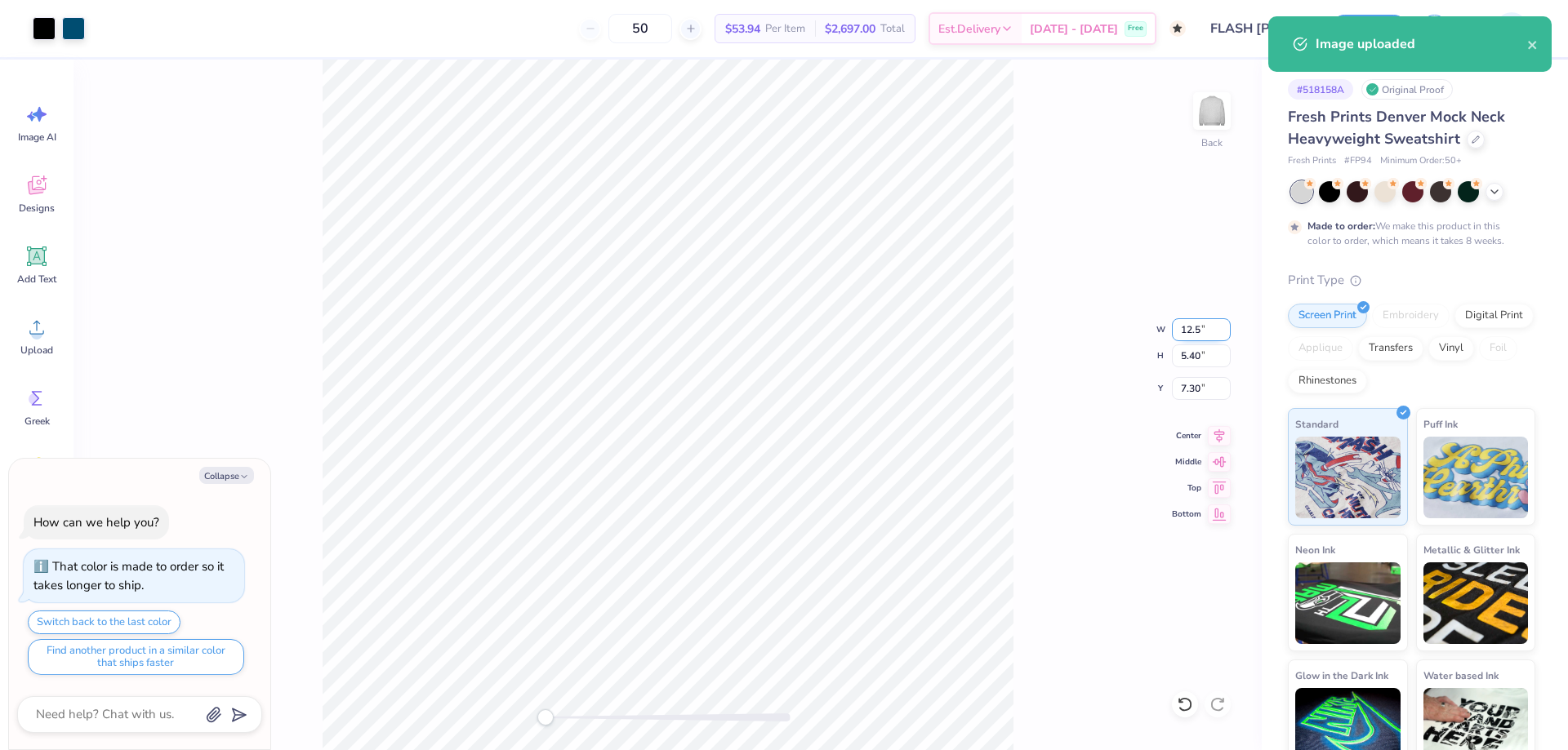
type input "4.50"
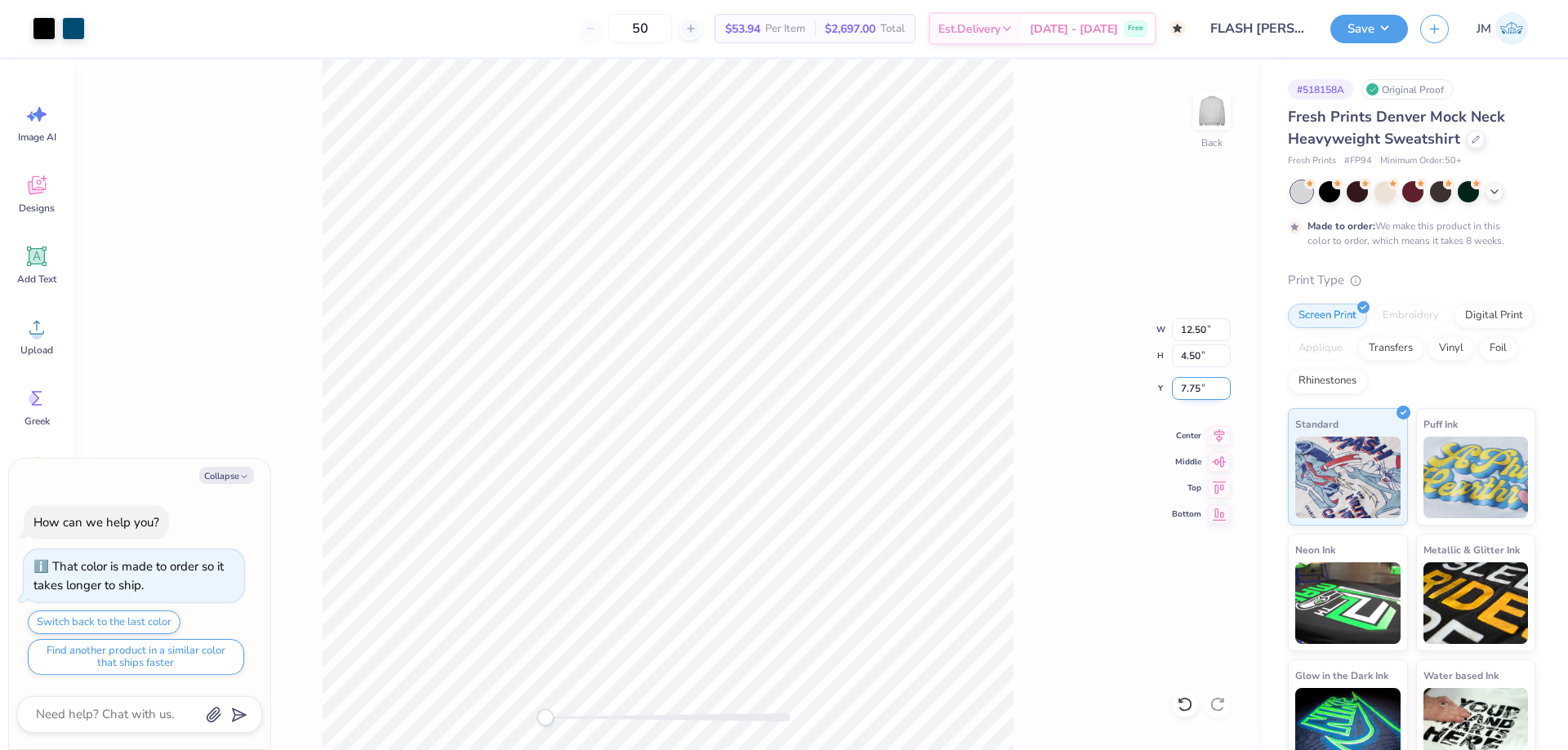
click at [1198, 397] on input "7.75" at bounding box center [1201, 388] width 59 height 23
type input "3"
click at [76, 30] on div at bounding box center [73, 27] width 23 height 23
type textarea "x"
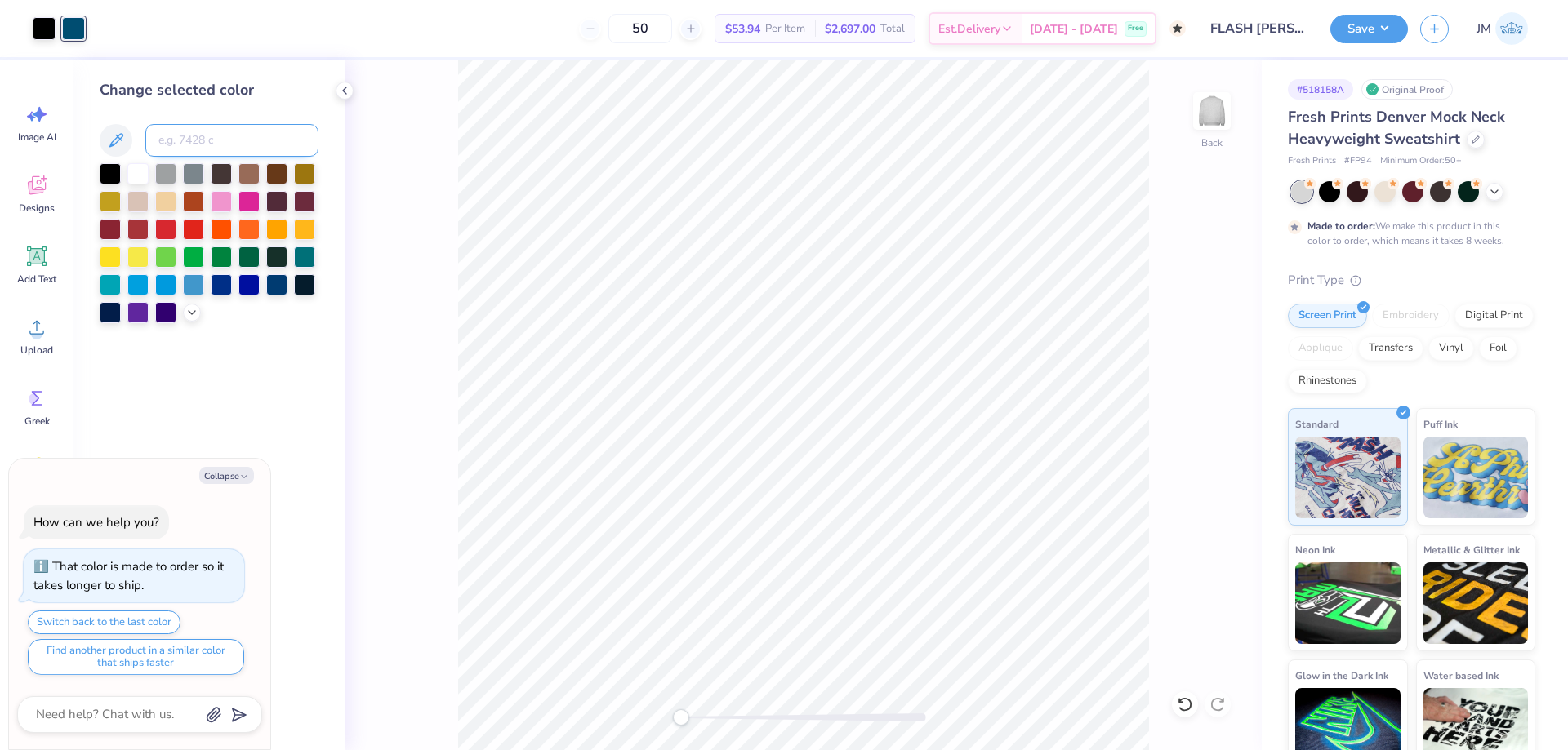
click at [205, 150] on input at bounding box center [232, 140] width 173 height 33
type input "7701"
type textarea "x"
click at [339, 88] on icon at bounding box center [344, 91] width 13 height 13
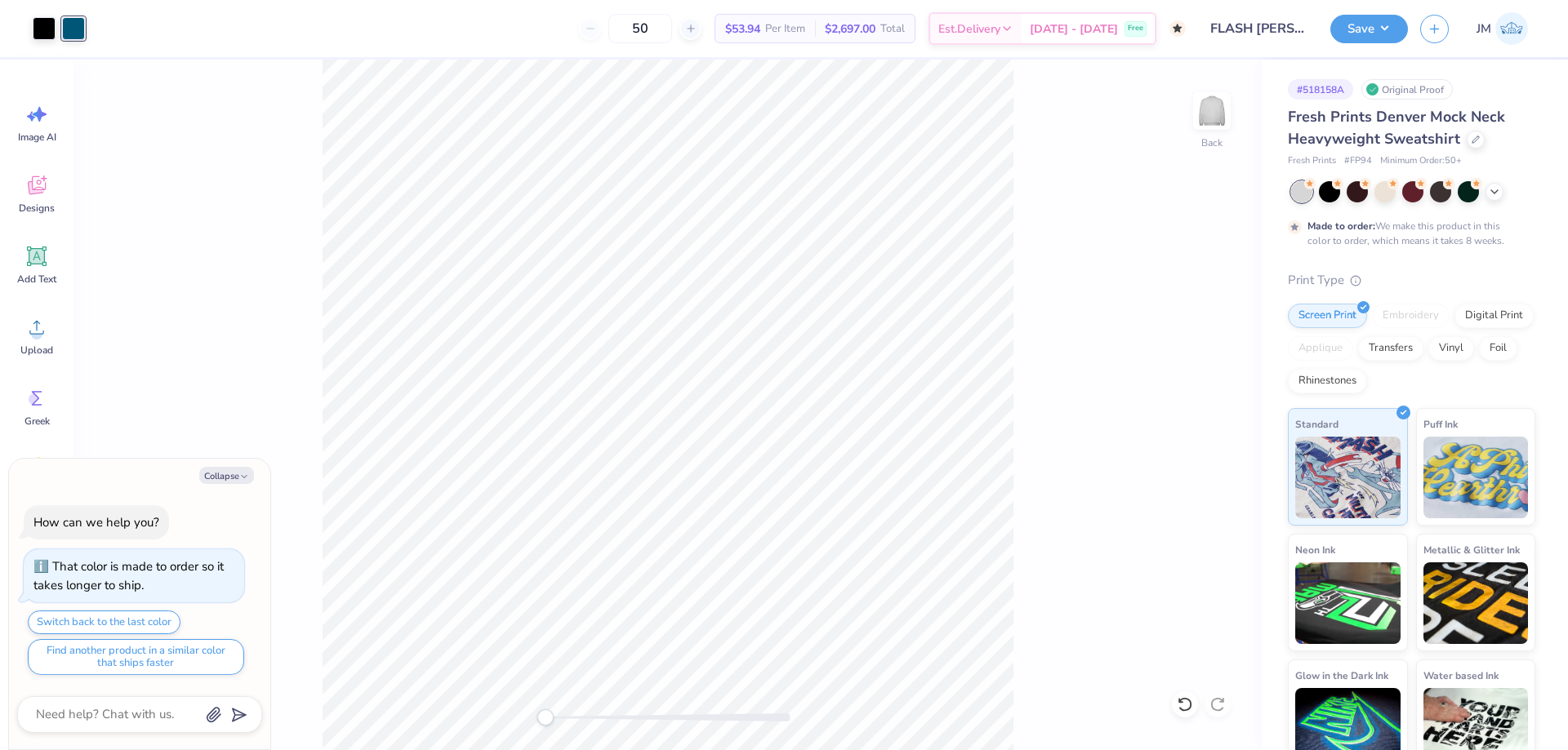
click at [1093, 207] on div "Back" at bounding box center [668, 405] width 1188 height 690
click at [1391, 32] on button "Save" at bounding box center [1369, 26] width 78 height 29
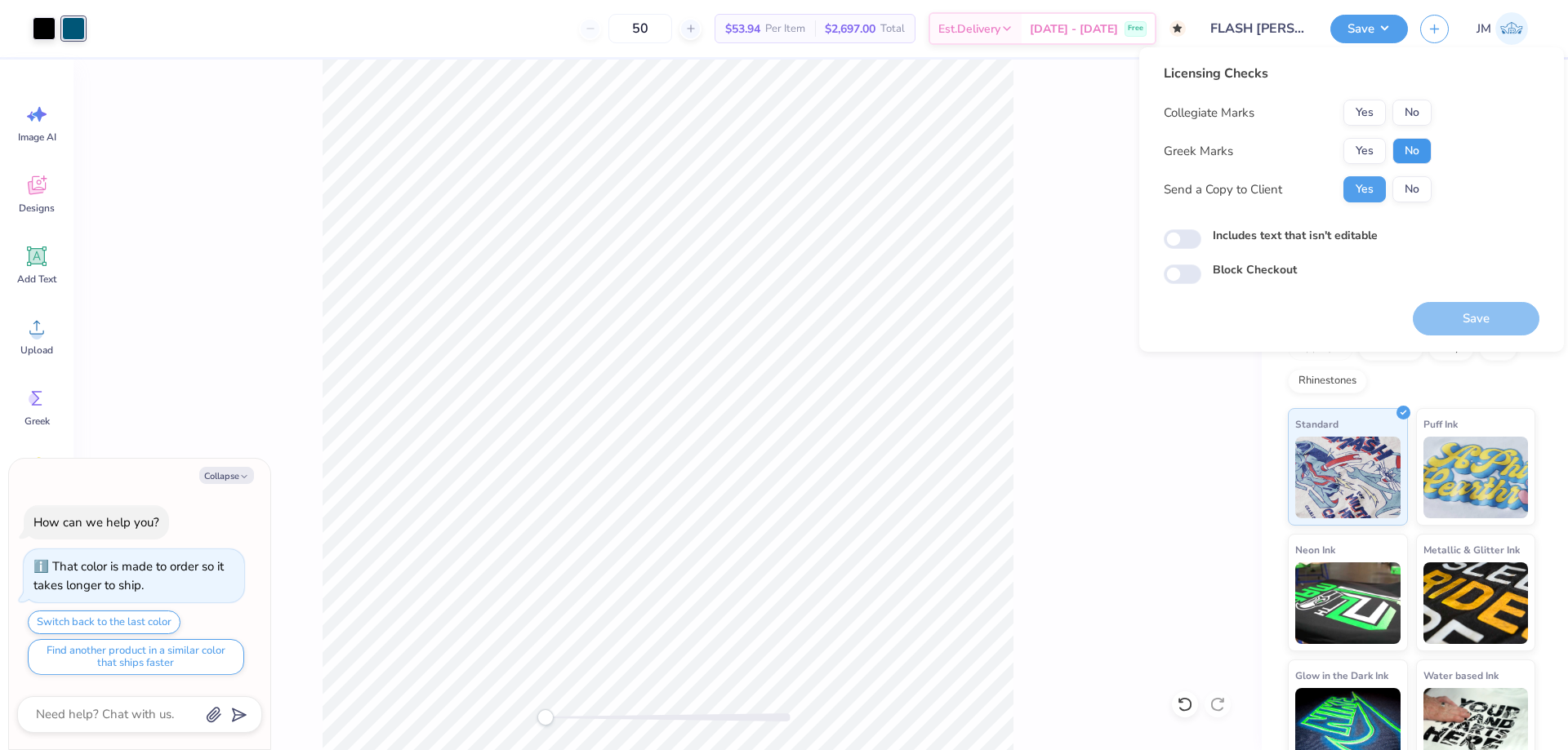
click at [1413, 146] on button "No" at bounding box center [1411, 151] width 39 height 26
click at [1417, 118] on button "No" at bounding box center [1411, 112] width 39 height 26
click at [1458, 311] on button "Save" at bounding box center [1475, 319] width 126 height 34
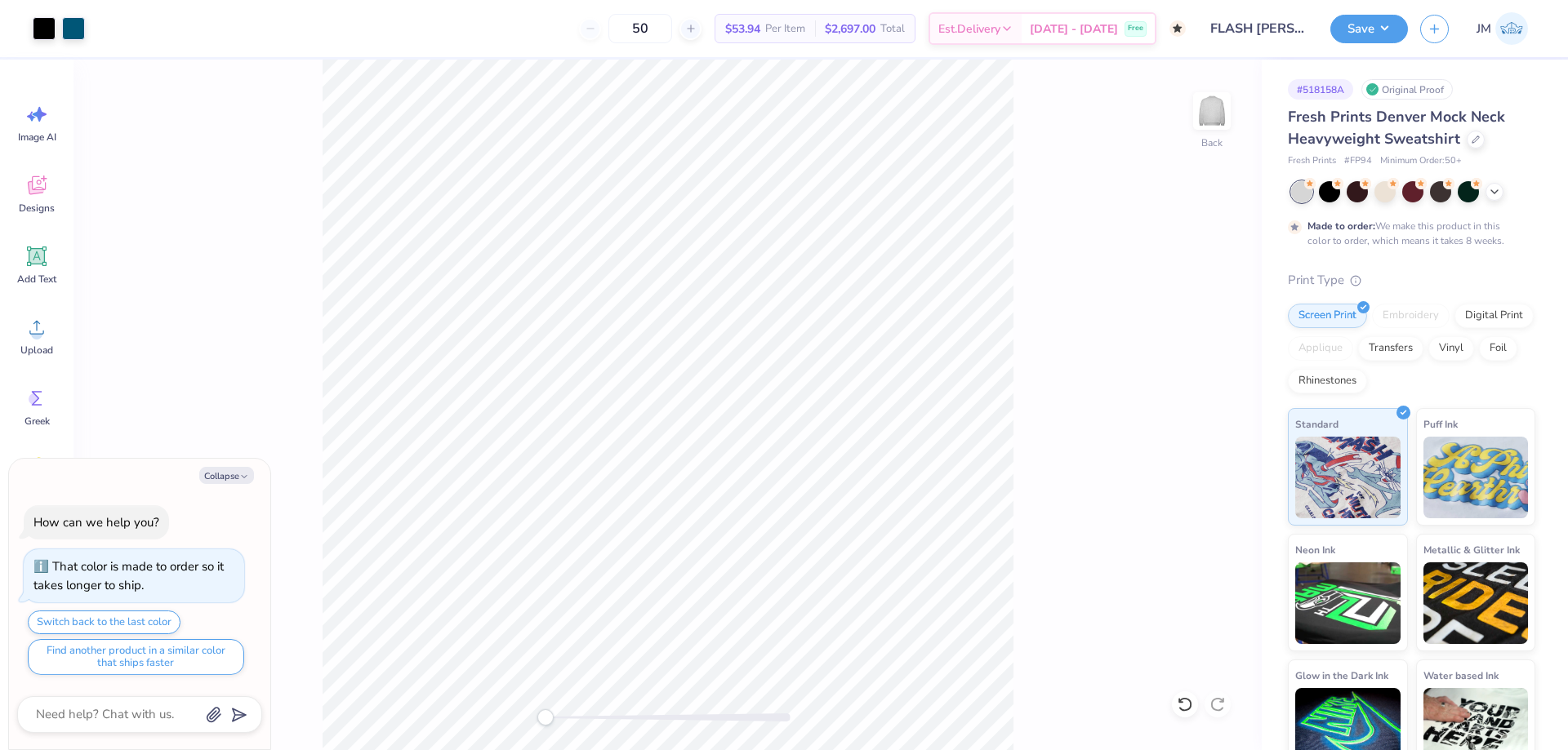
type textarea "x"
